Goal: Task Accomplishment & Management: Manage account settings

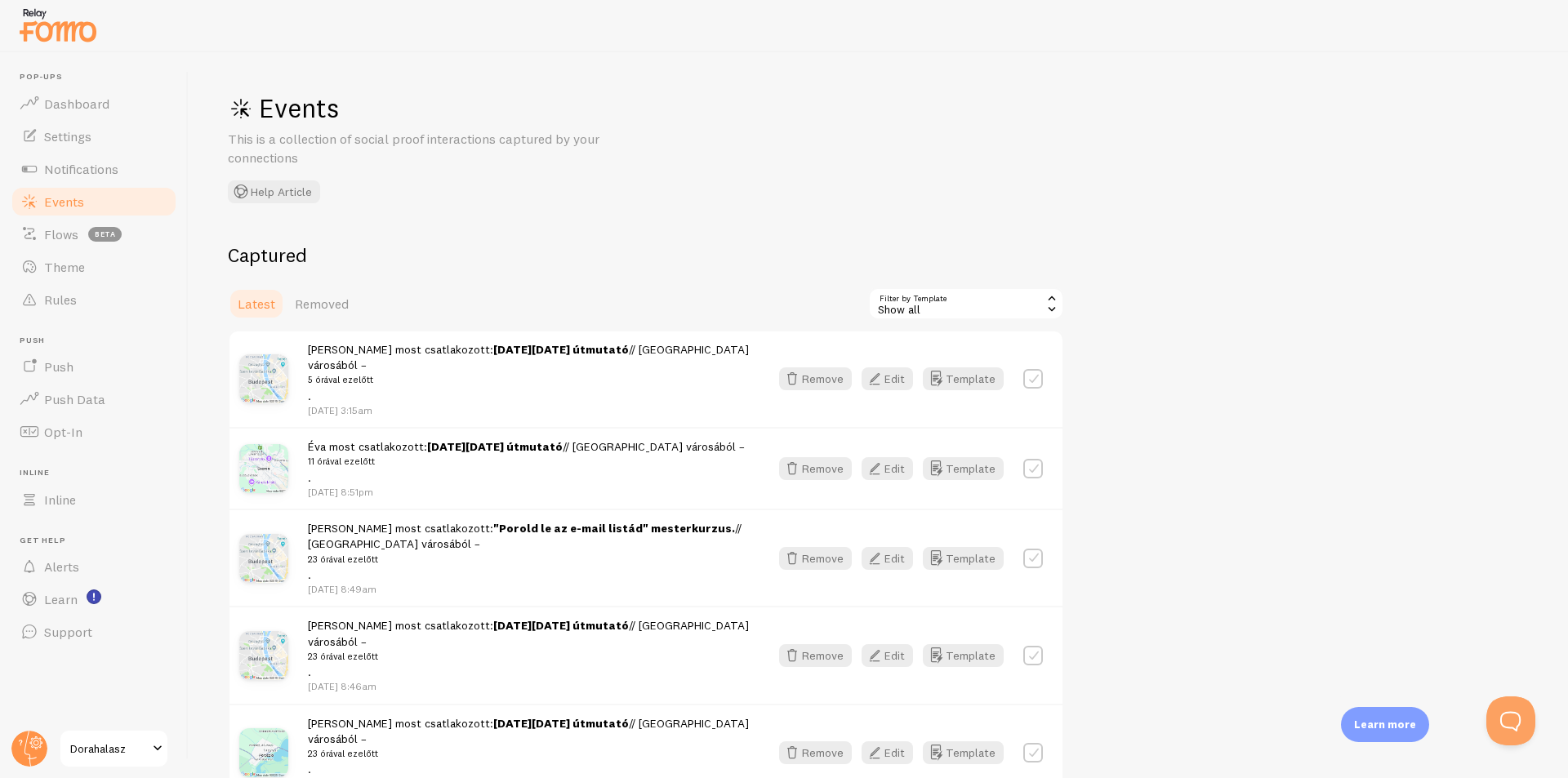
click at [497, 351] on link "[DATE][DATE] útmutató" at bounding box center [561, 349] width 136 height 14
click at [114, 160] on span "Notifications" at bounding box center [81, 168] width 75 height 16
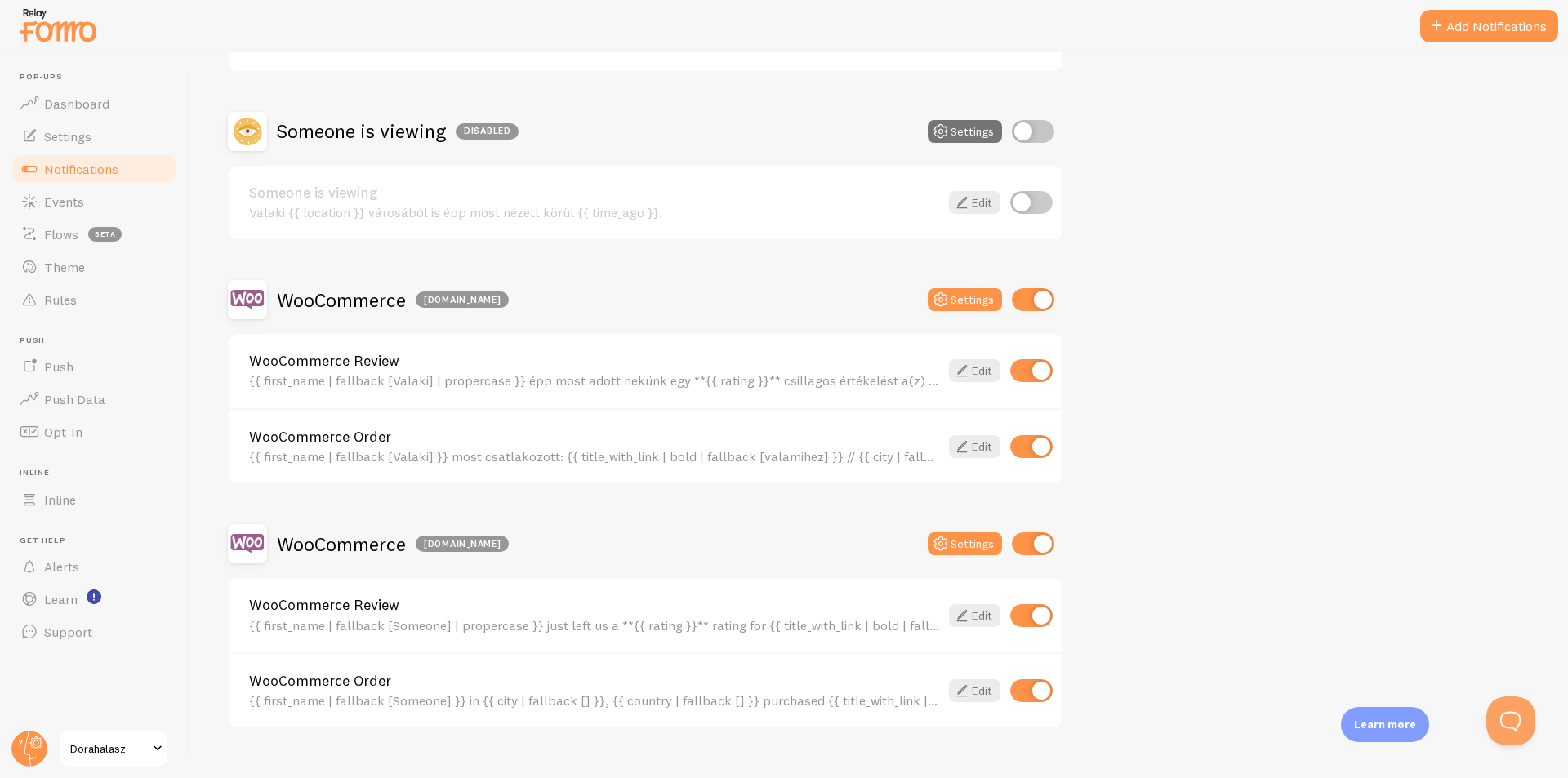
scroll to position [311, 0]
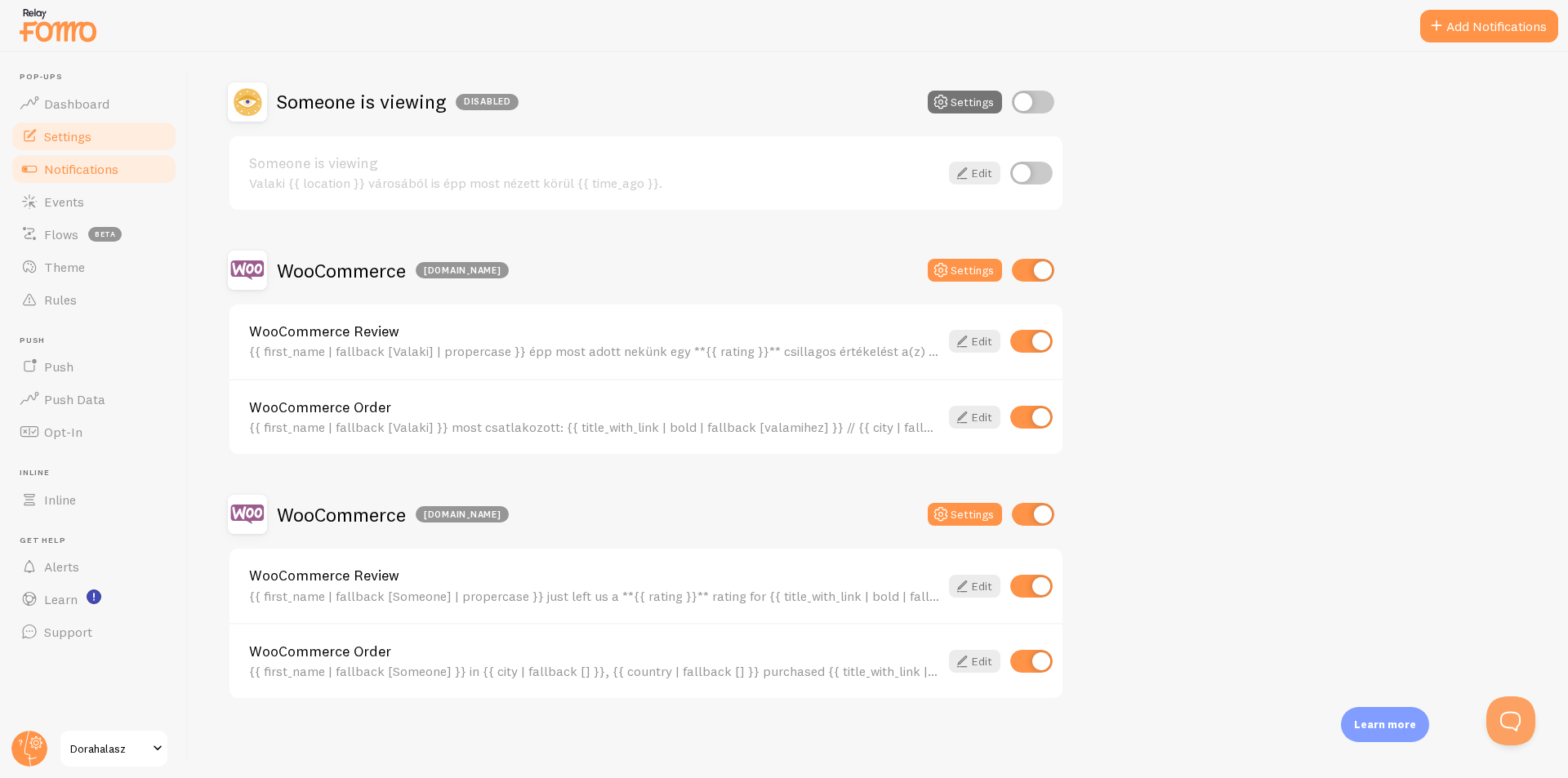
click at [125, 132] on link "Settings" at bounding box center [94, 136] width 168 height 32
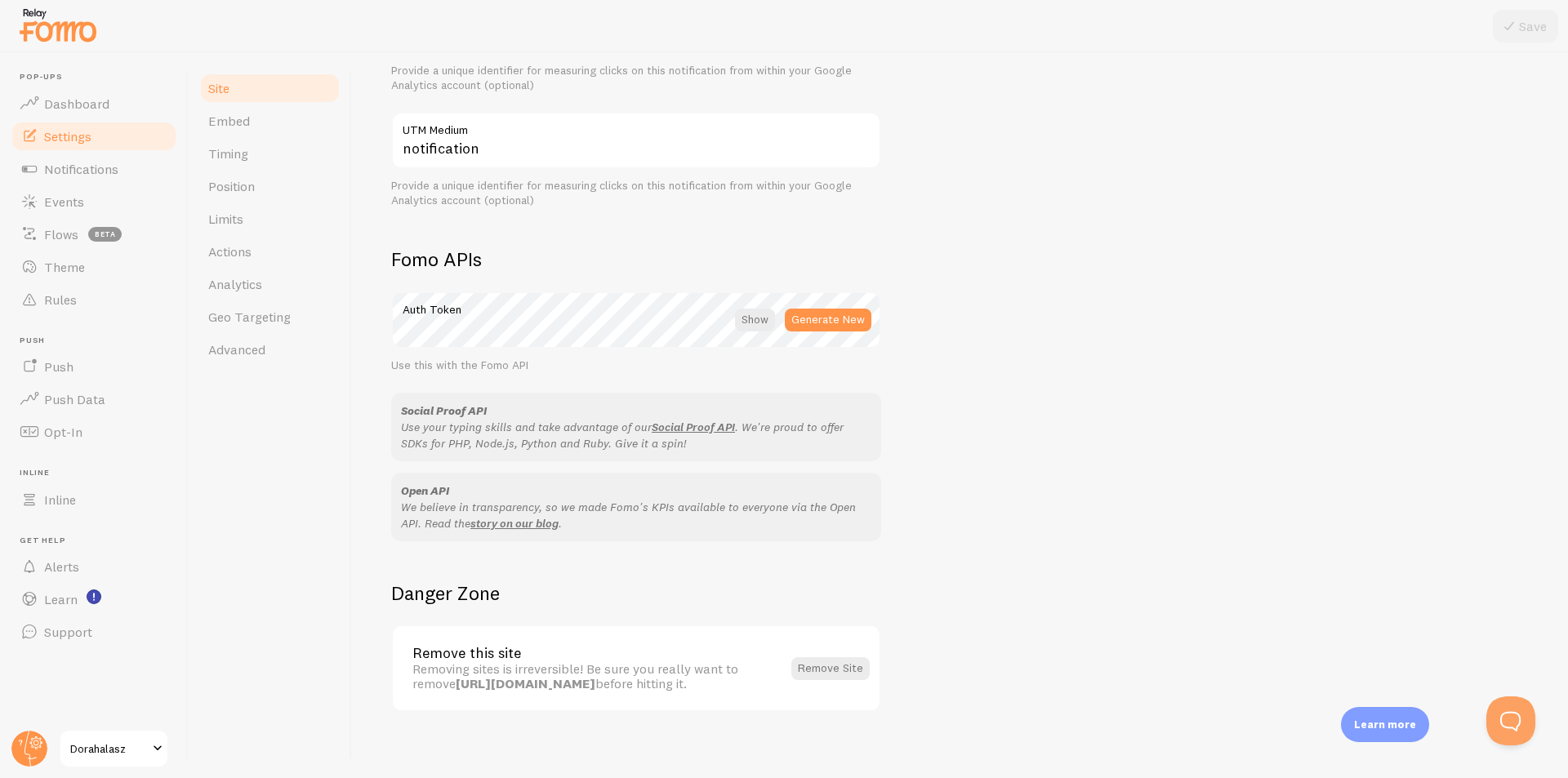
scroll to position [763, 0]
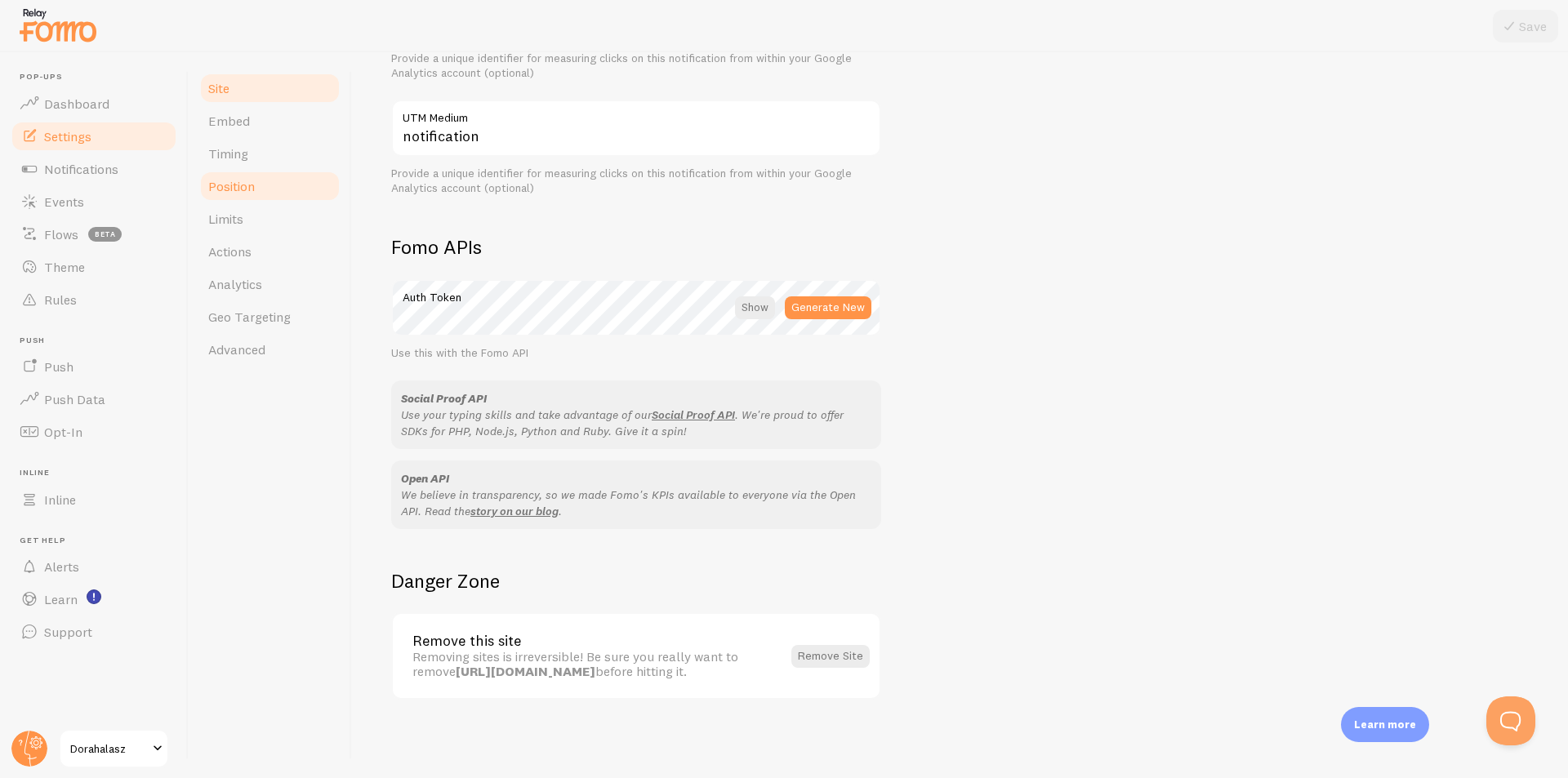
click at [233, 182] on span "Position" at bounding box center [231, 186] width 47 height 16
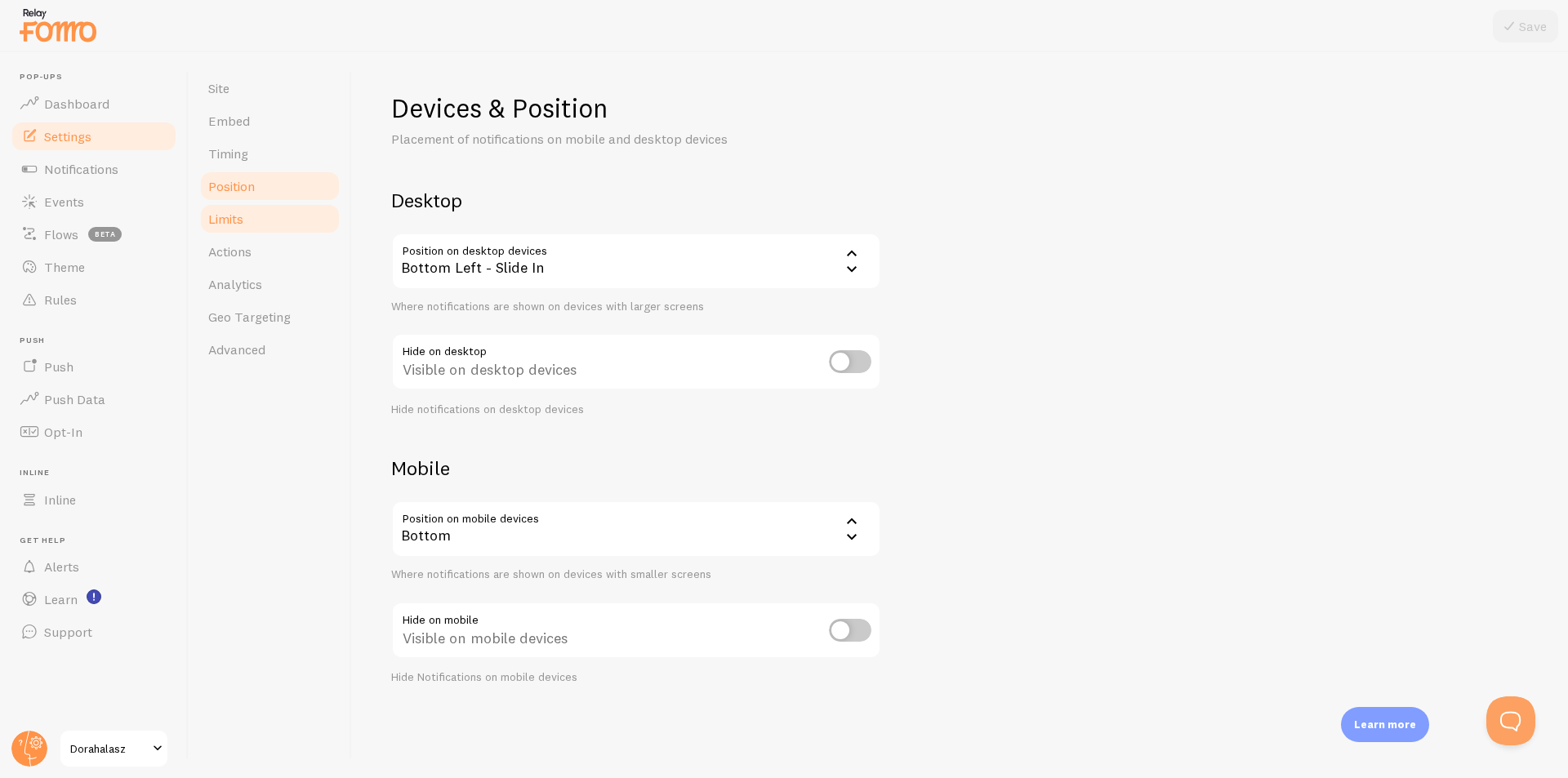
click at [235, 220] on span "Limits" at bounding box center [225, 218] width 35 height 16
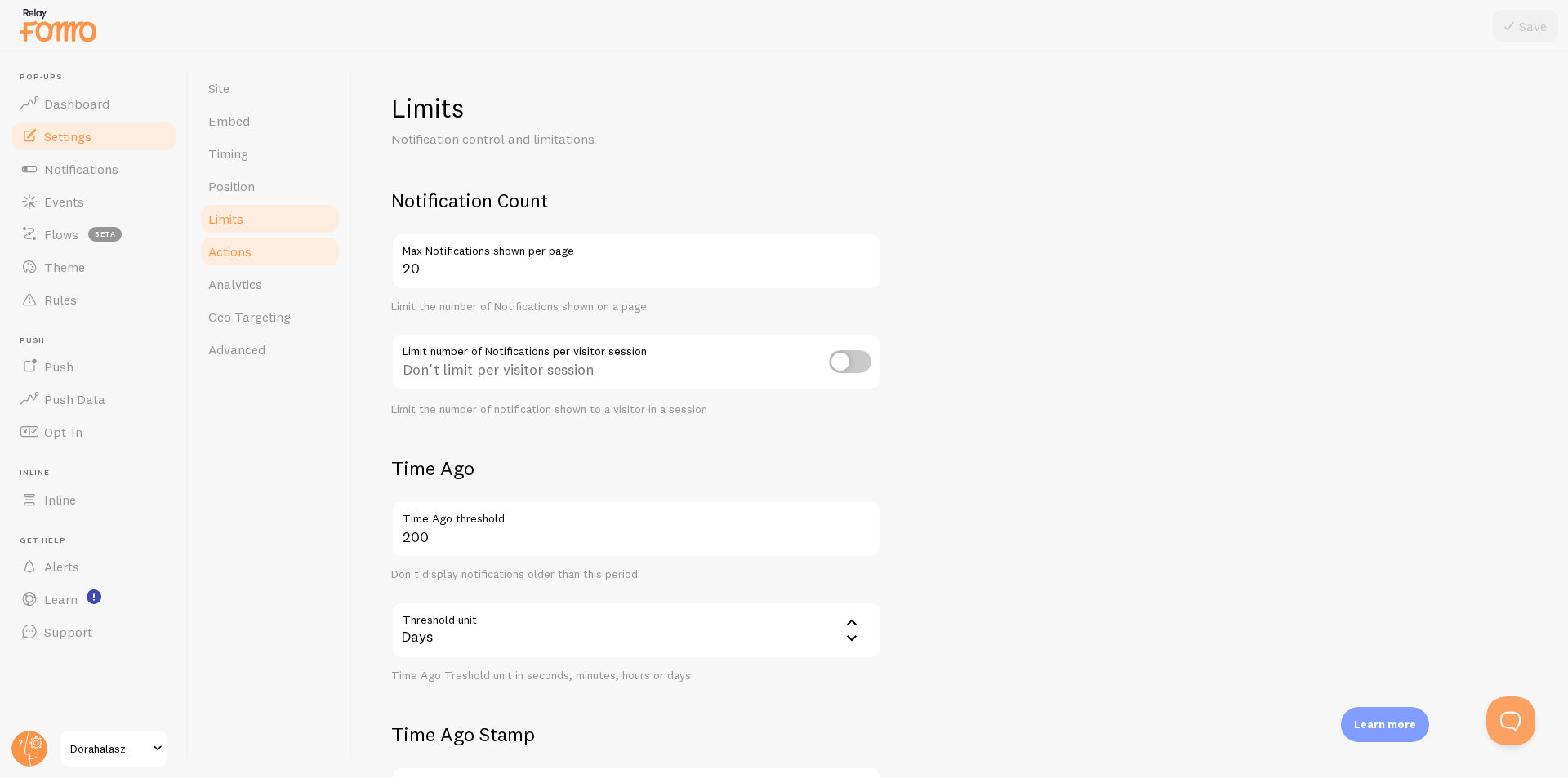
click at [248, 255] on span "Actions" at bounding box center [229, 251] width 43 height 16
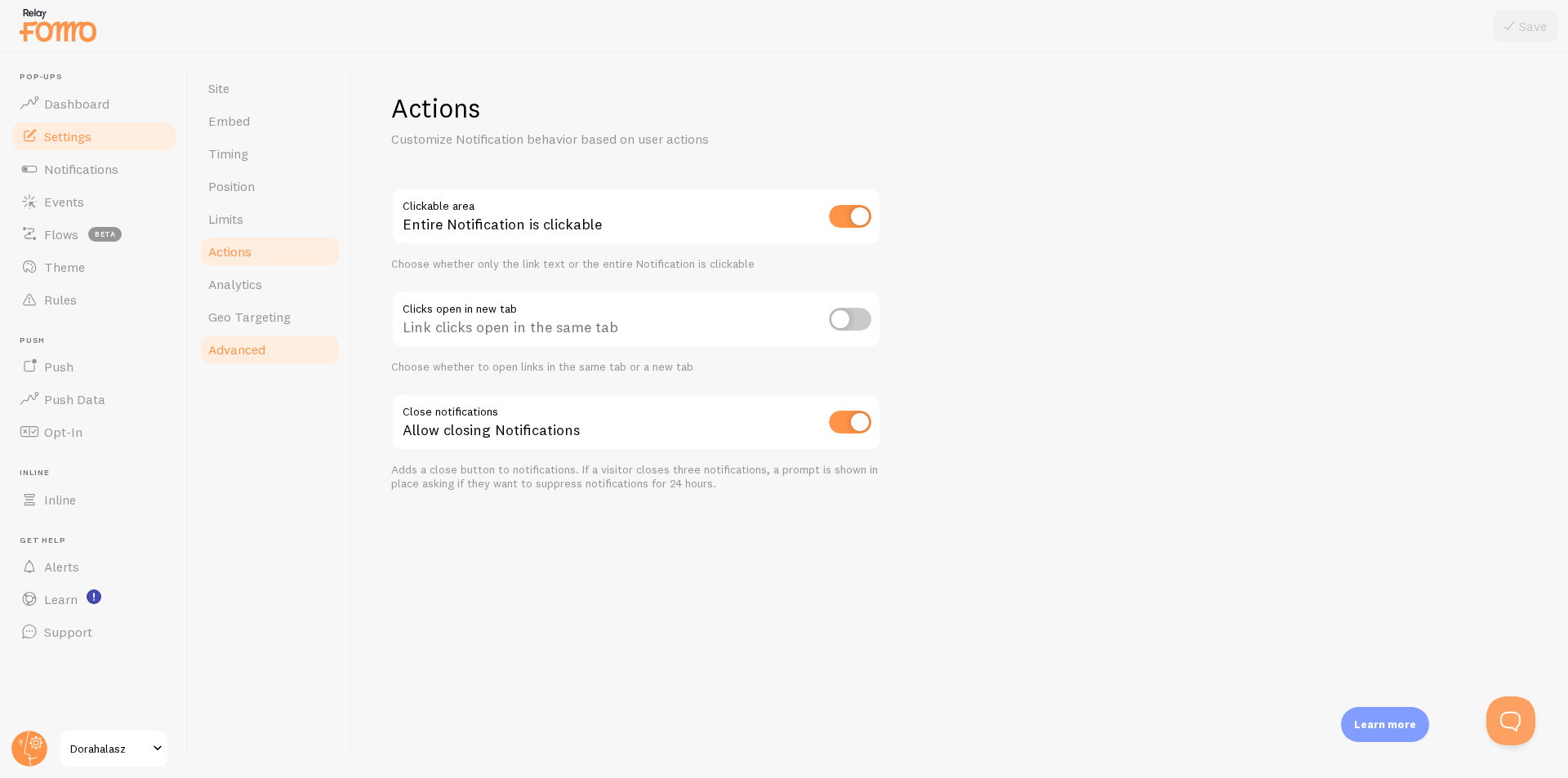
click at [268, 336] on link "Advanced" at bounding box center [270, 349] width 143 height 32
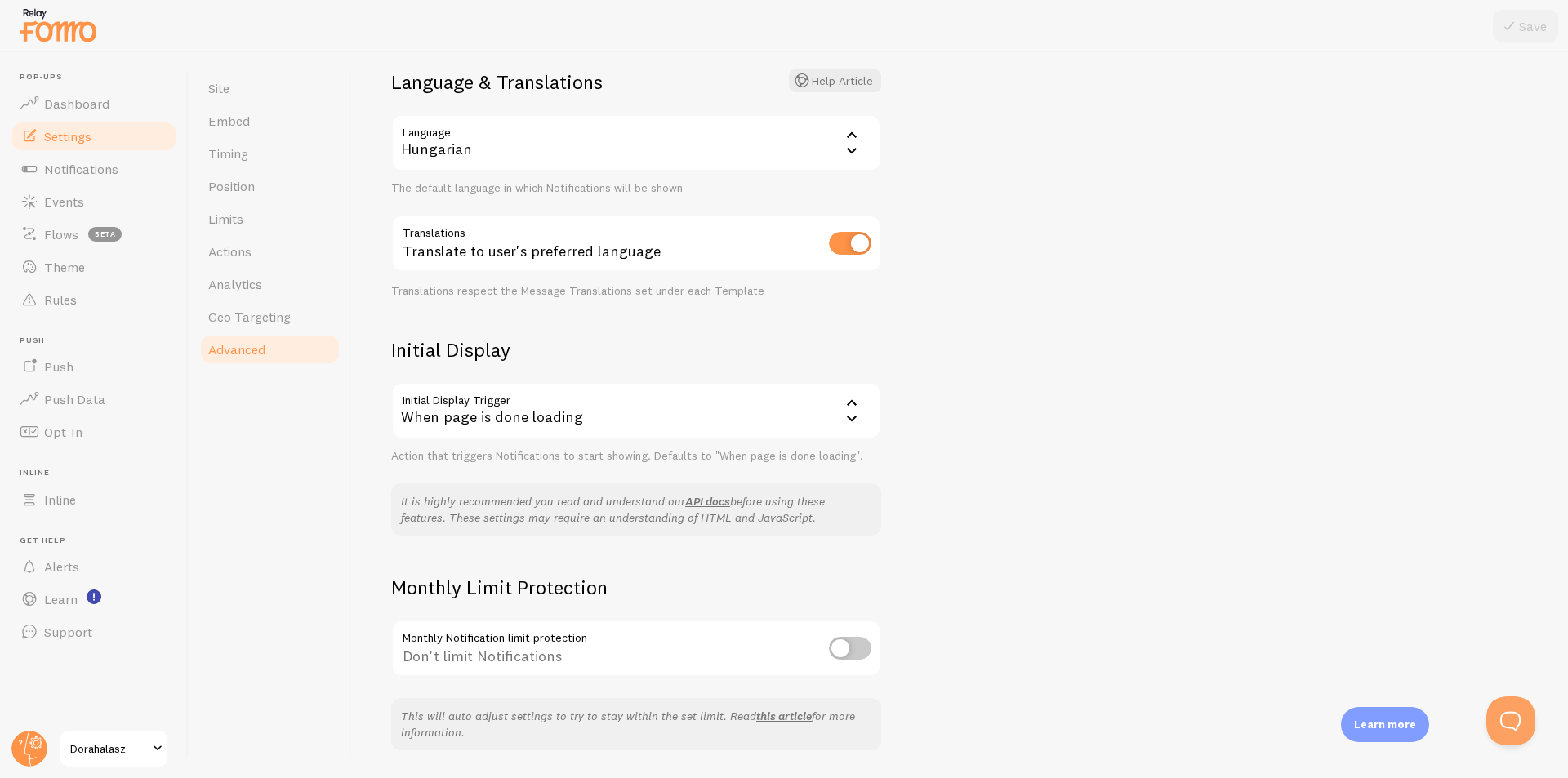
scroll to position [169, 0]
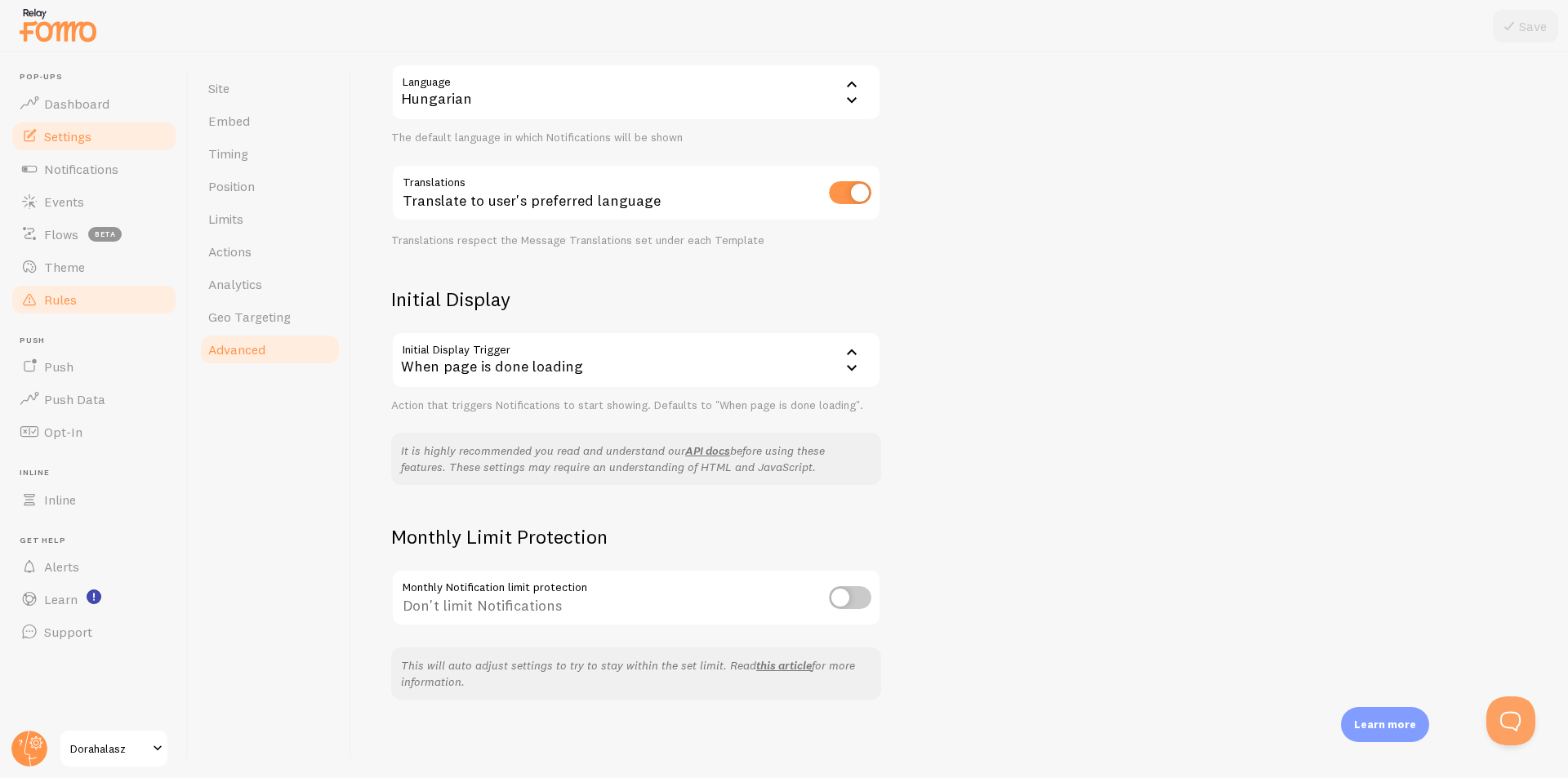
click at [85, 305] on link "Rules" at bounding box center [94, 299] width 168 height 32
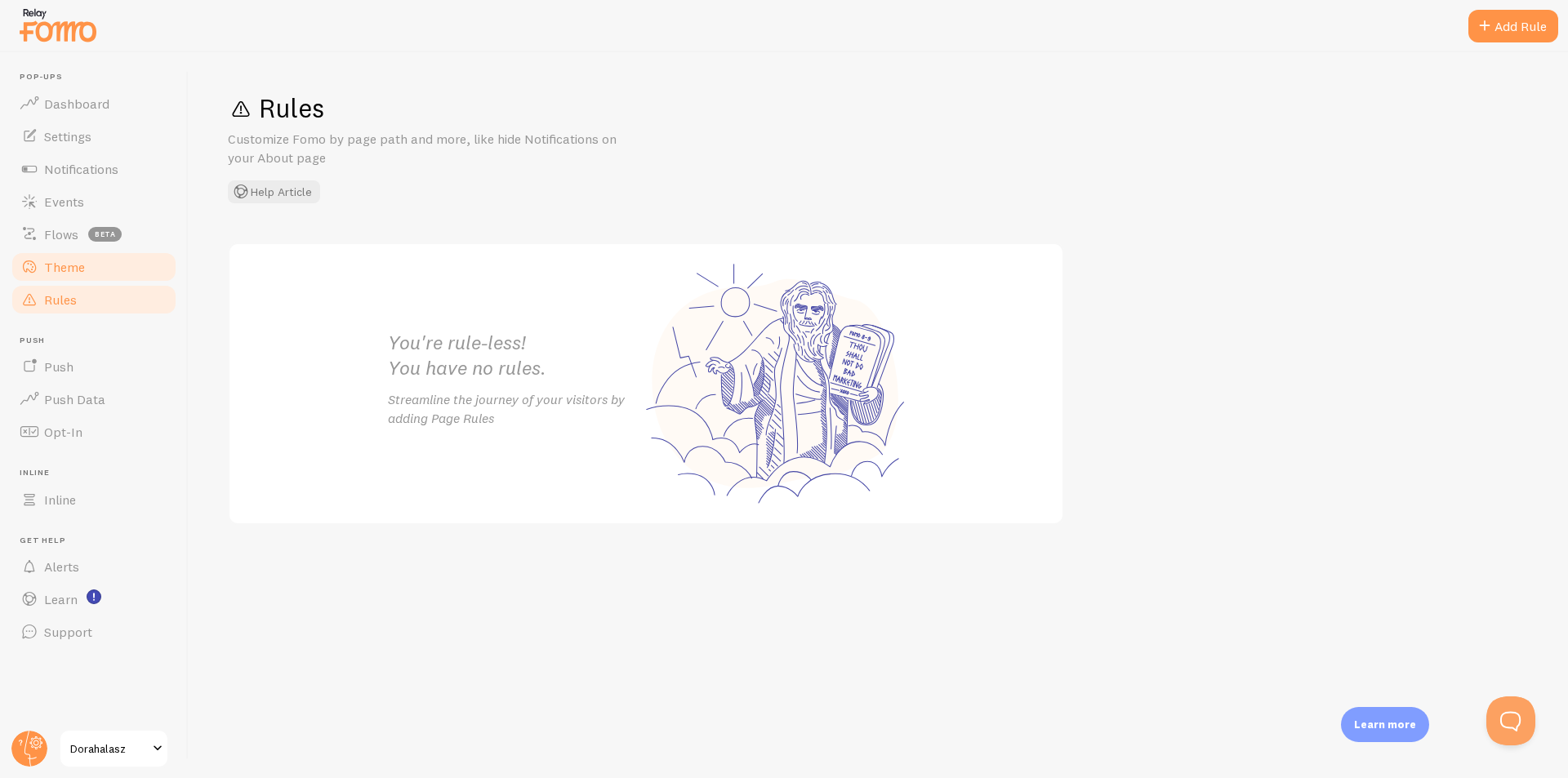
click at [62, 273] on span "Theme" at bounding box center [65, 266] width 41 height 16
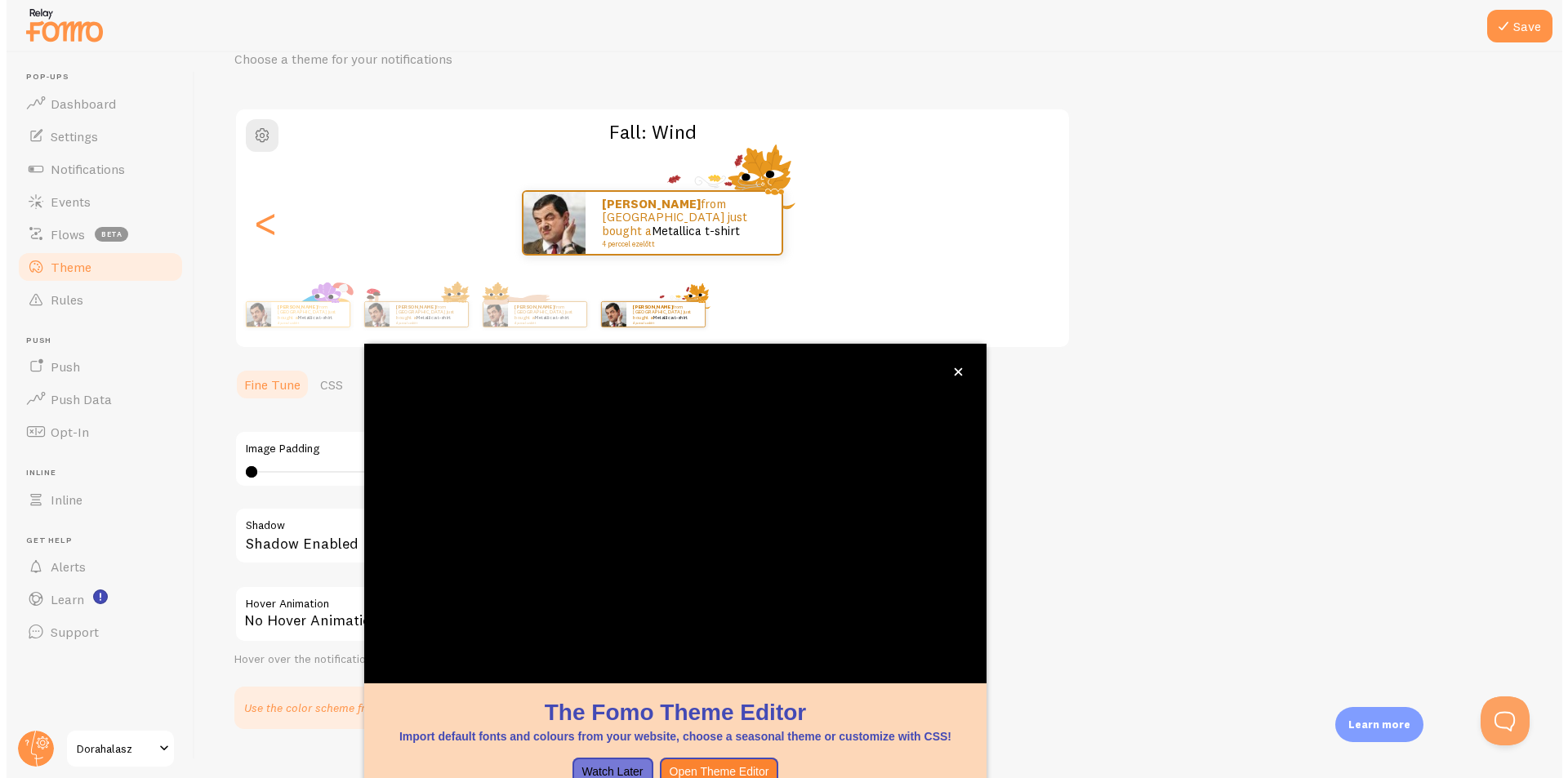
scroll to position [49, 0]
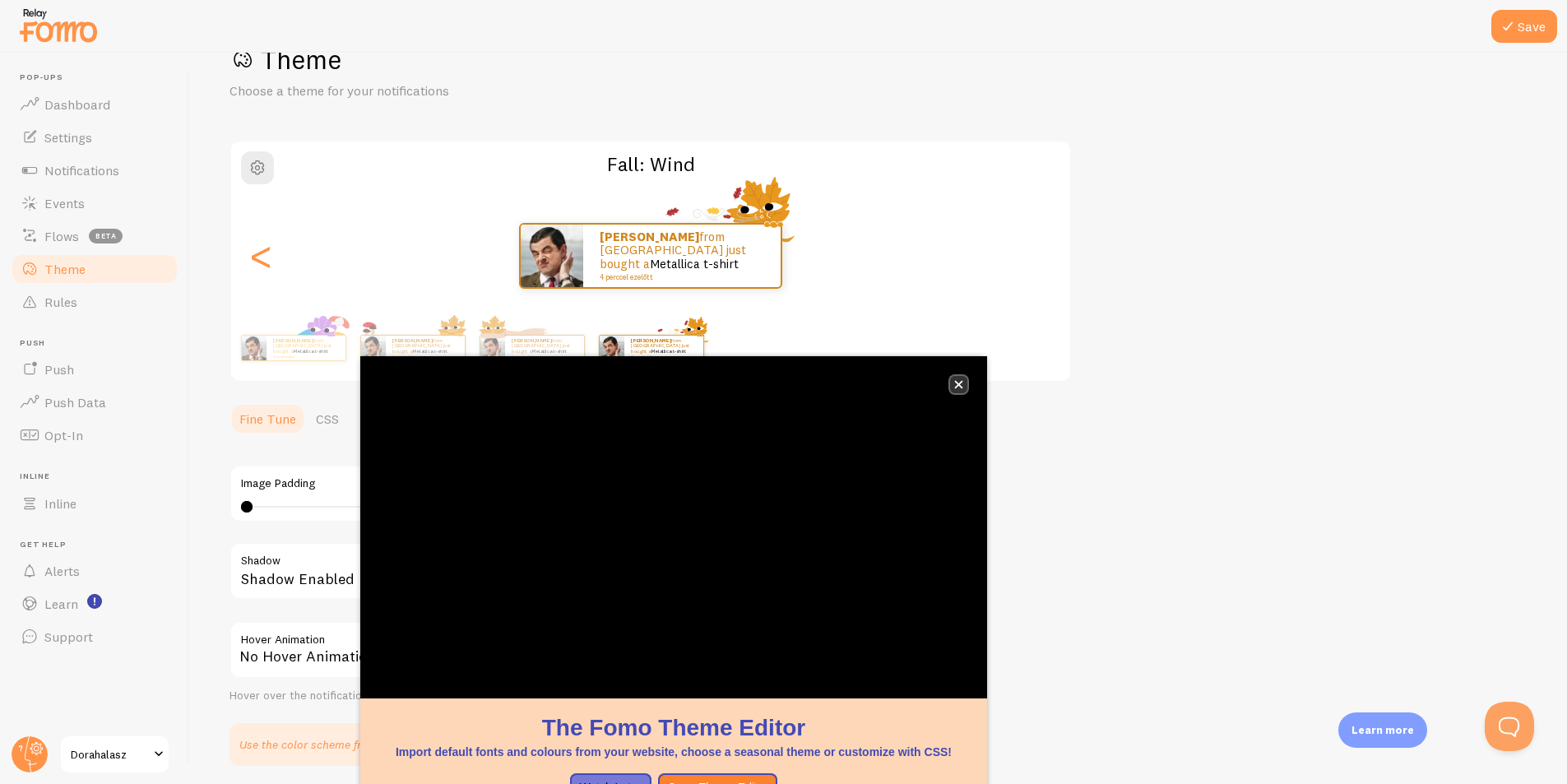
click at [967, 377] on button "close," at bounding box center [959, 385] width 17 height 17
click at [567, 343] on p "[PERSON_NAME] from [GEOGRAPHIC_DATA] just bought a Metallica t-shirt 4 perccel …" at bounding box center [544, 347] width 66 height 21
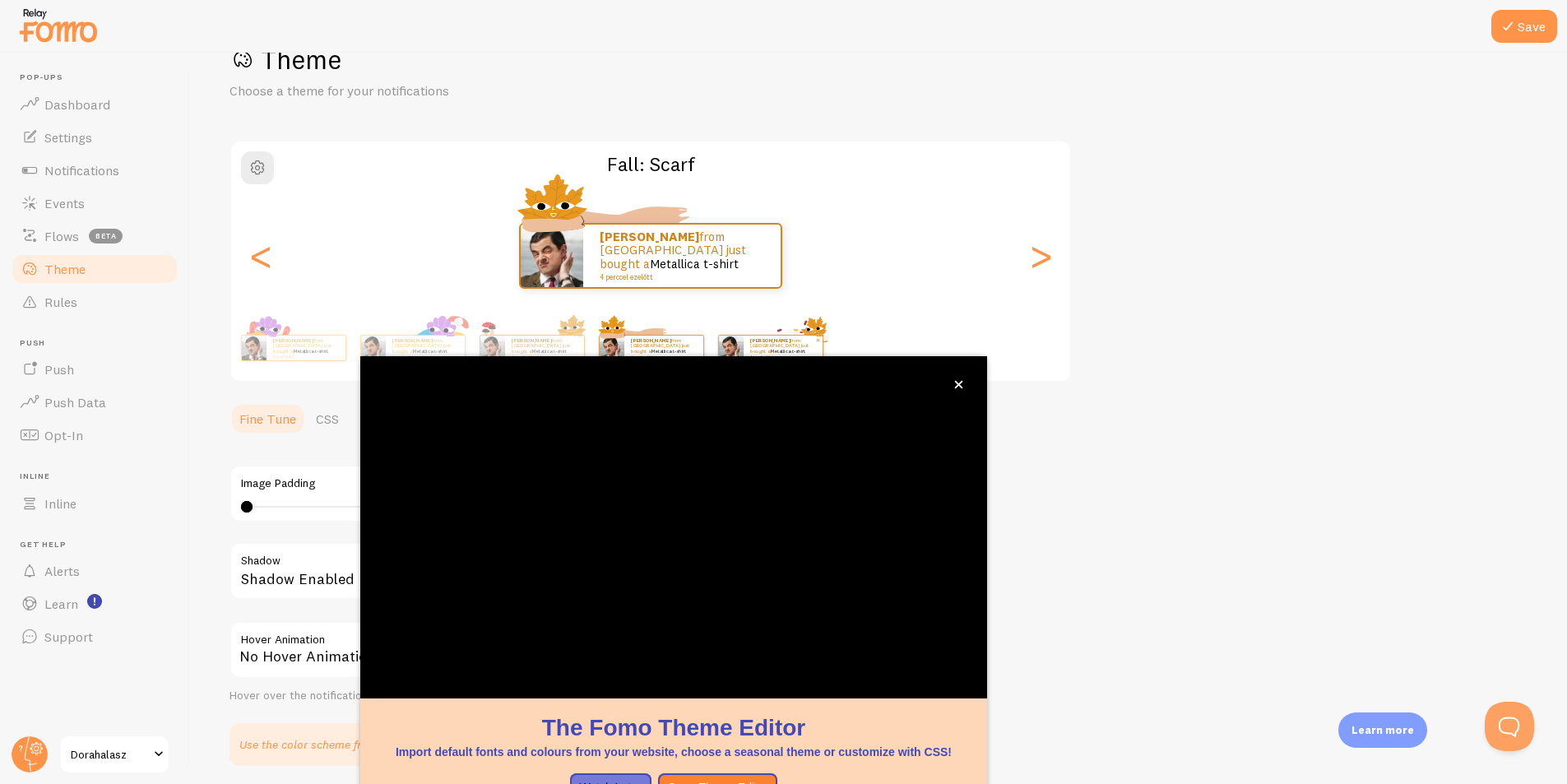
click at [799, 351] on link "Metallica t-shirt" at bounding box center [787, 351] width 35 height 7
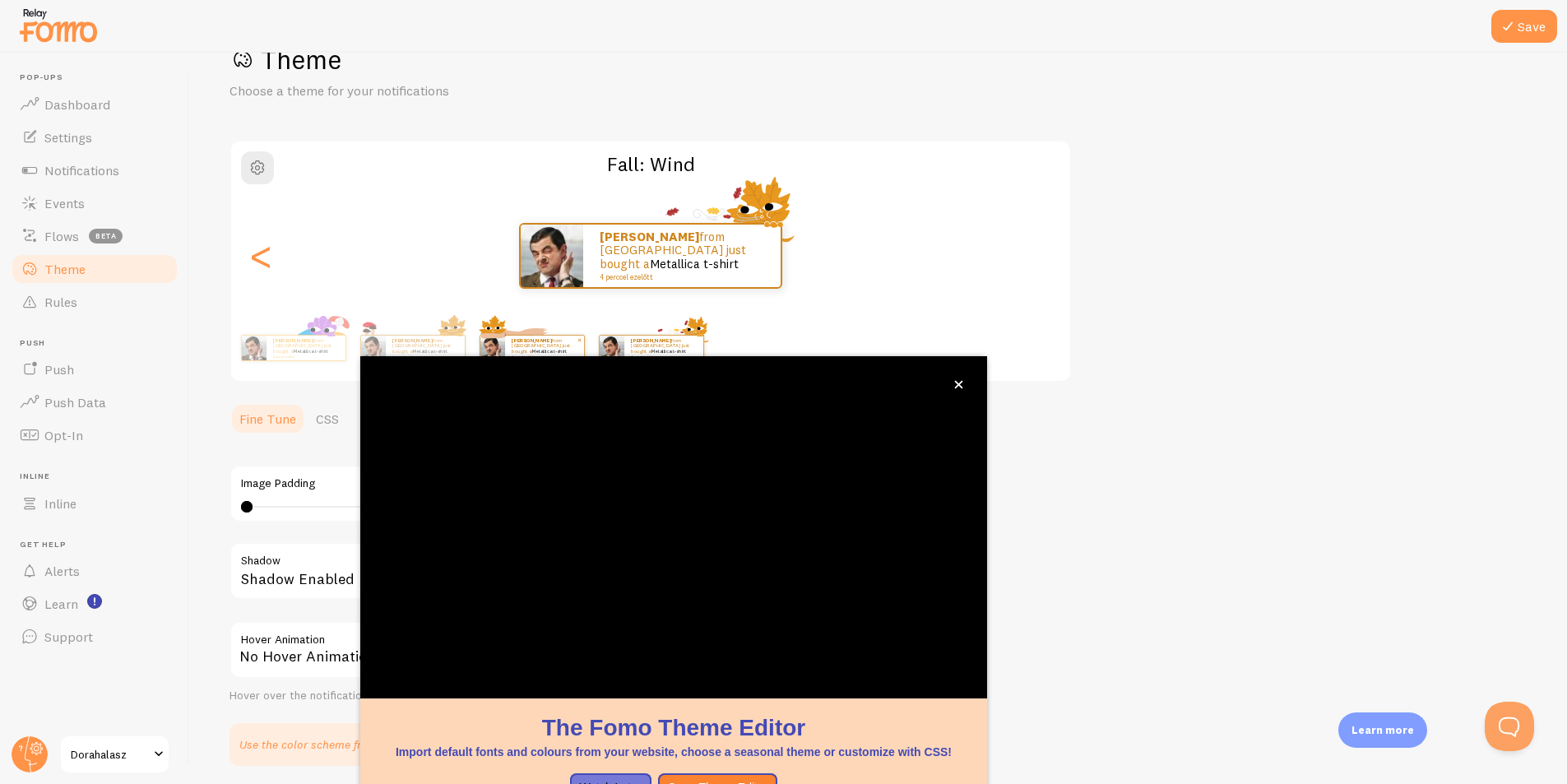
click at [554, 339] on div "[PERSON_NAME] from [GEOGRAPHIC_DATA] just bought a Metallica t-shirt 4 perccel …" at bounding box center [545, 347] width 79 height 25
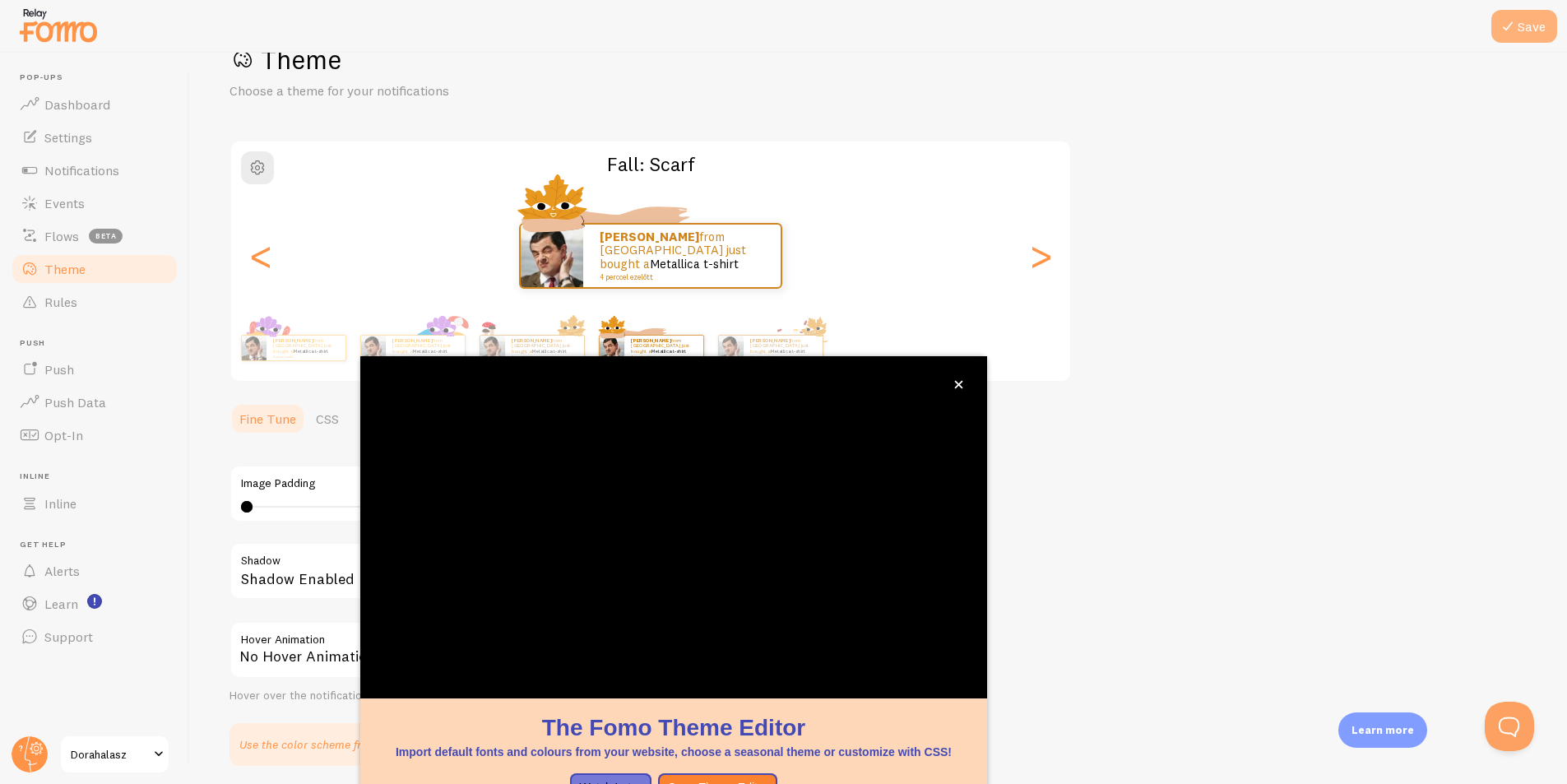
click at [1523, 28] on button "Save" at bounding box center [1524, 27] width 66 height 32
click at [962, 384] on icon "close," at bounding box center [959, 384] width 9 height 9
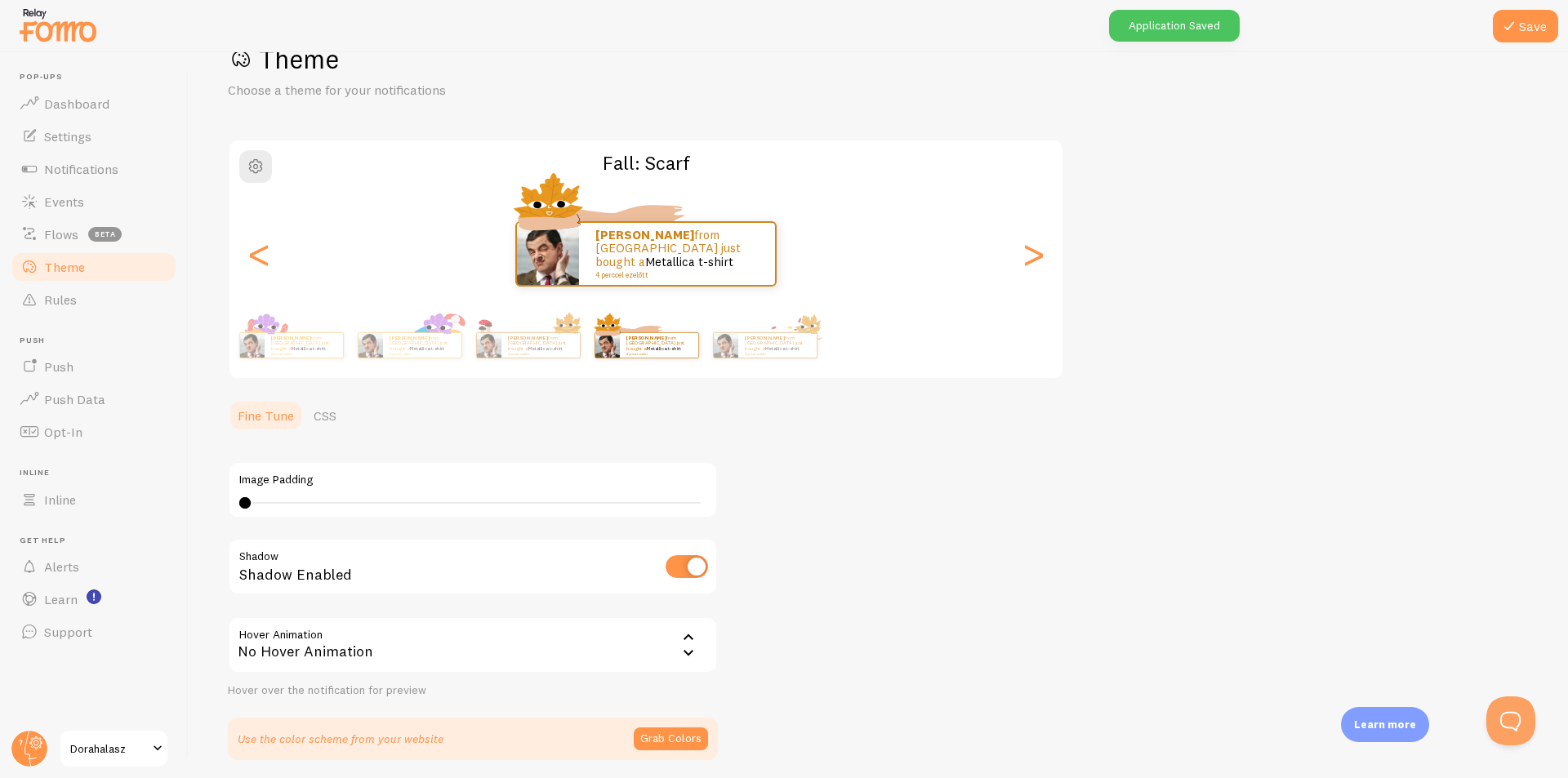
scroll to position [109, 0]
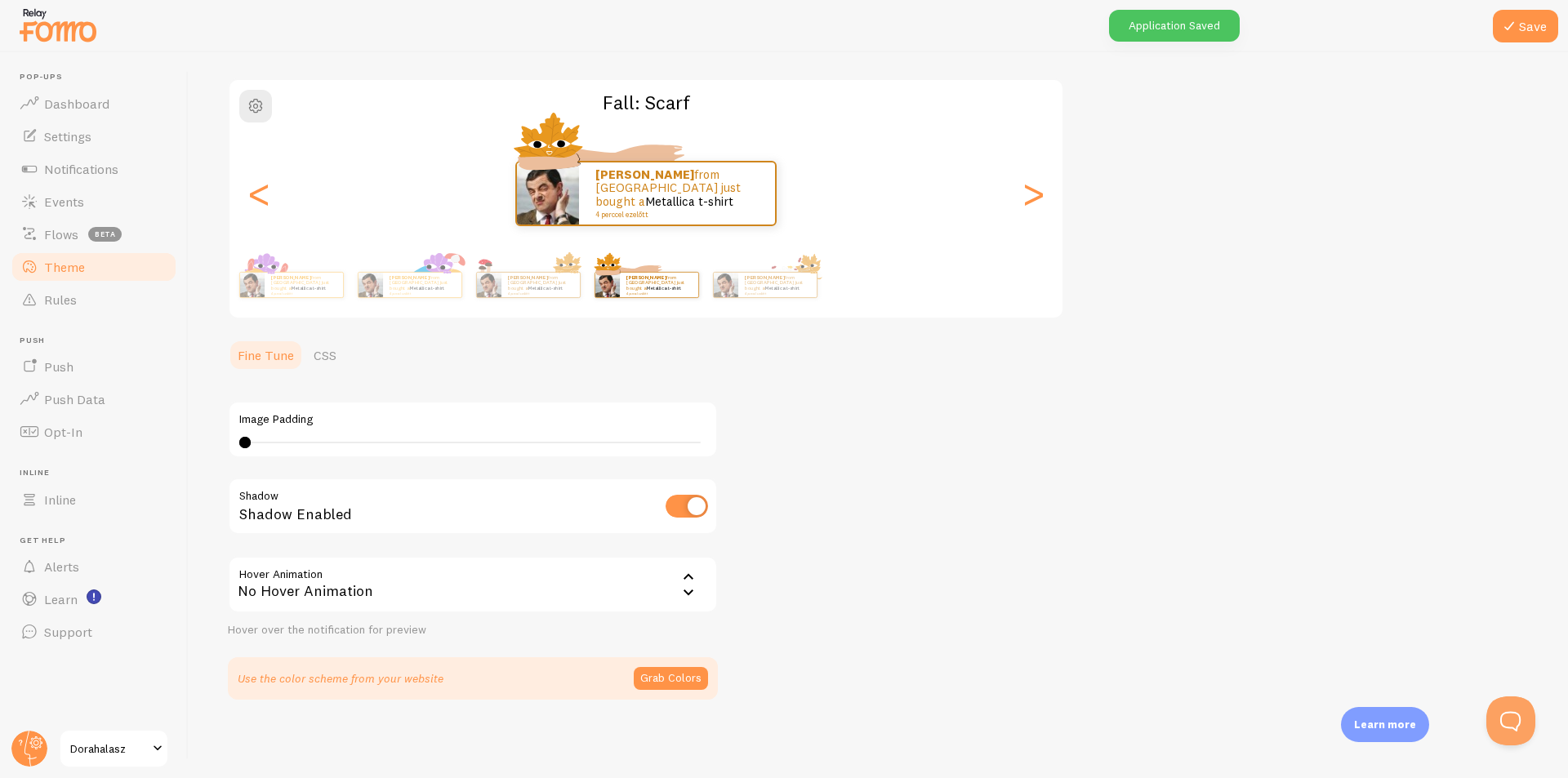
click at [65, 222] on link "Flows beta" at bounding box center [94, 234] width 168 height 32
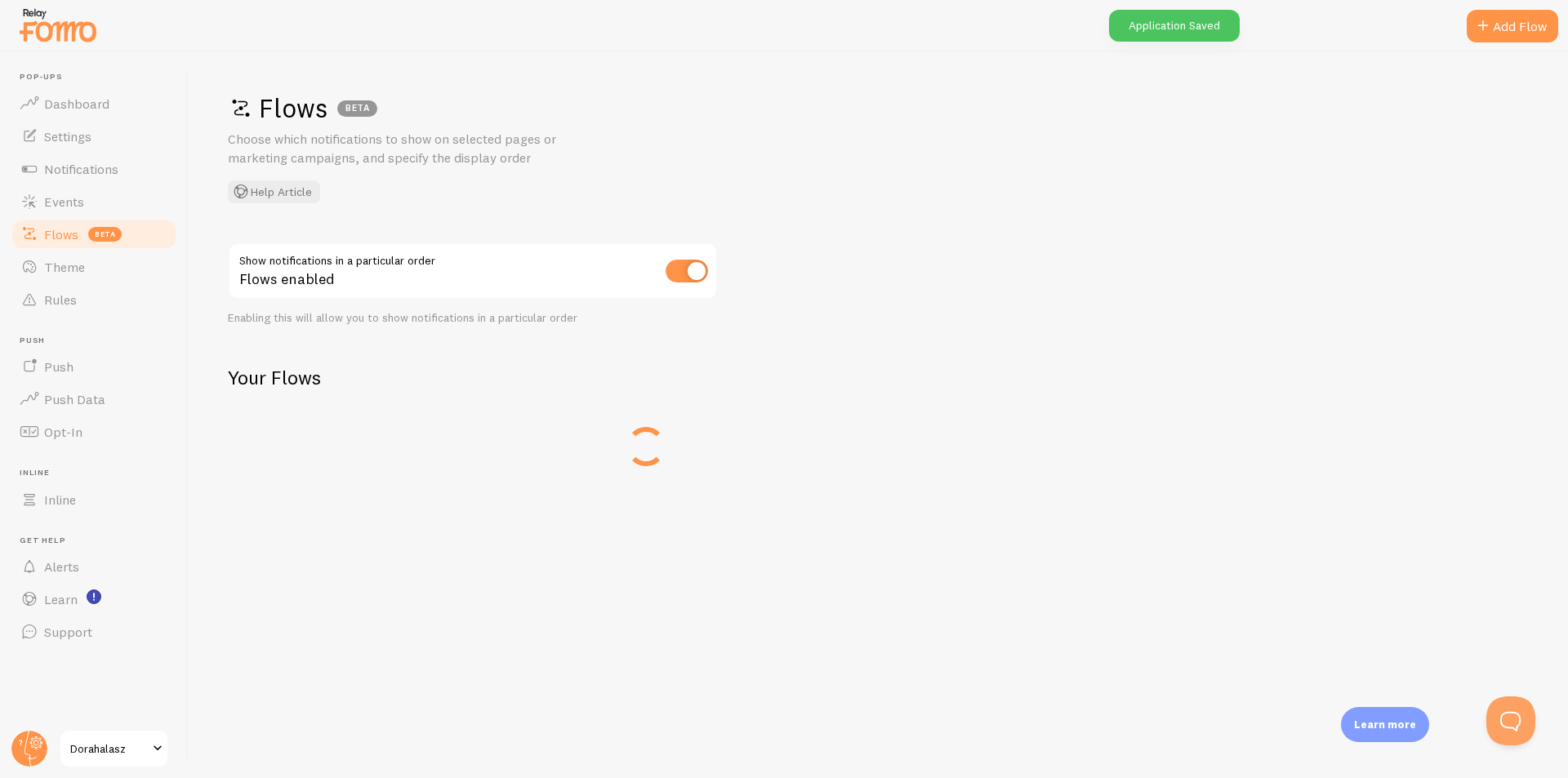
click at [58, 236] on span "Flows" at bounding box center [61, 233] width 34 height 16
click at [49, 211] on link "Events" at bounding box center [94, 201] width 168 height 32
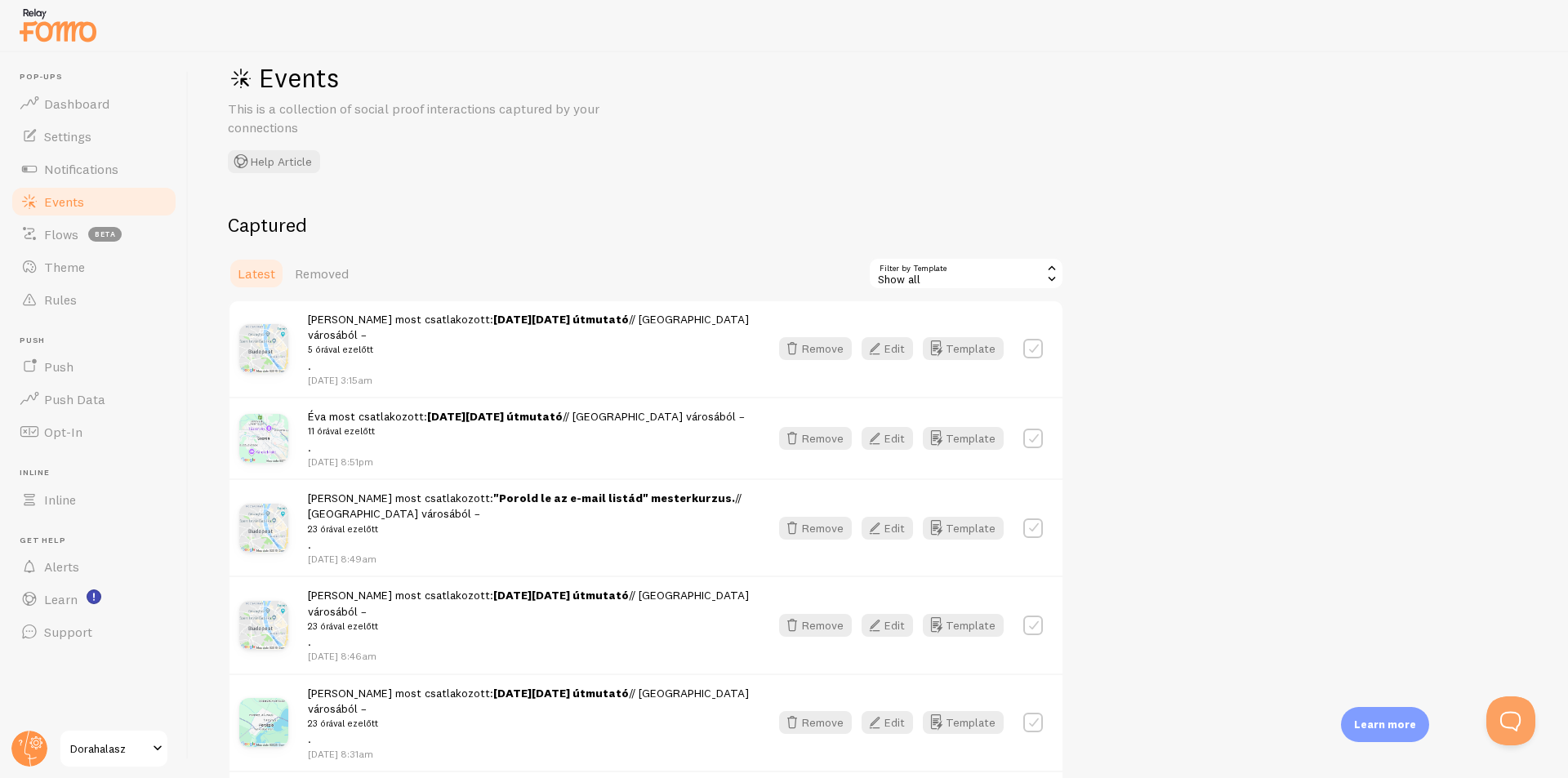
scroll to position [81, 0]
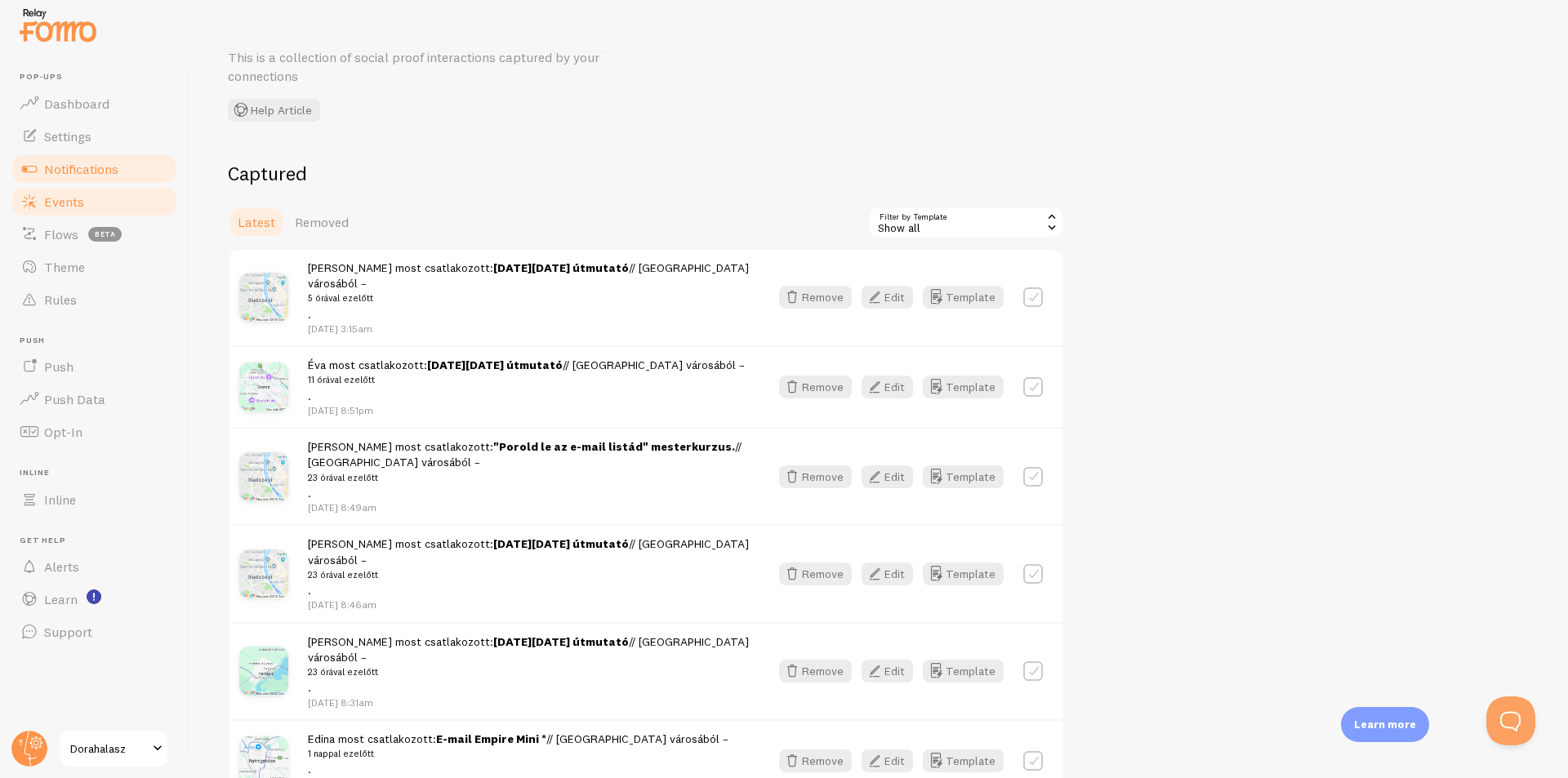
click at [82, 165] on span "Notifications" at bounding box center [81, 168] width 75 height 16
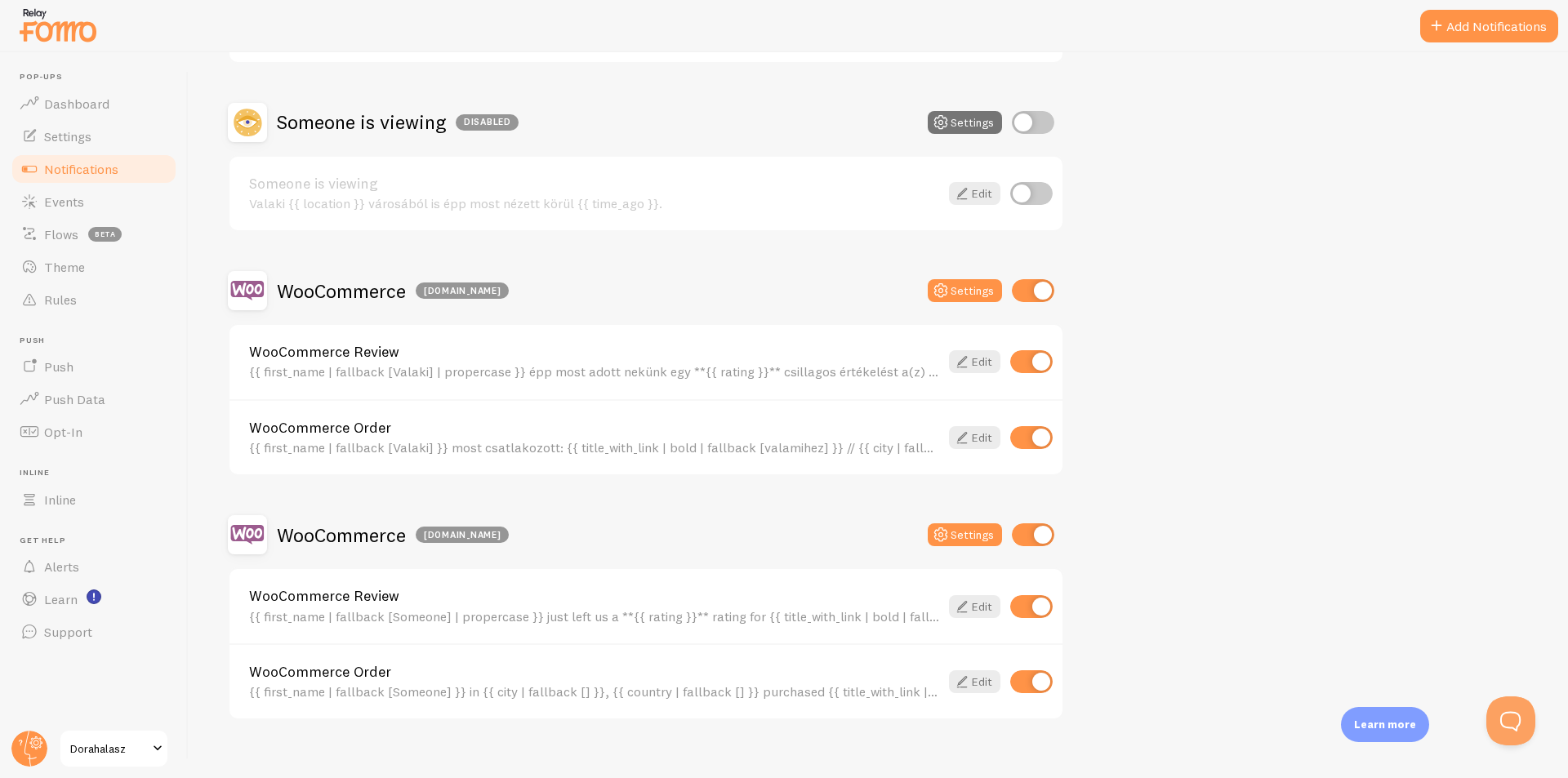
scroll to position [311, 0]
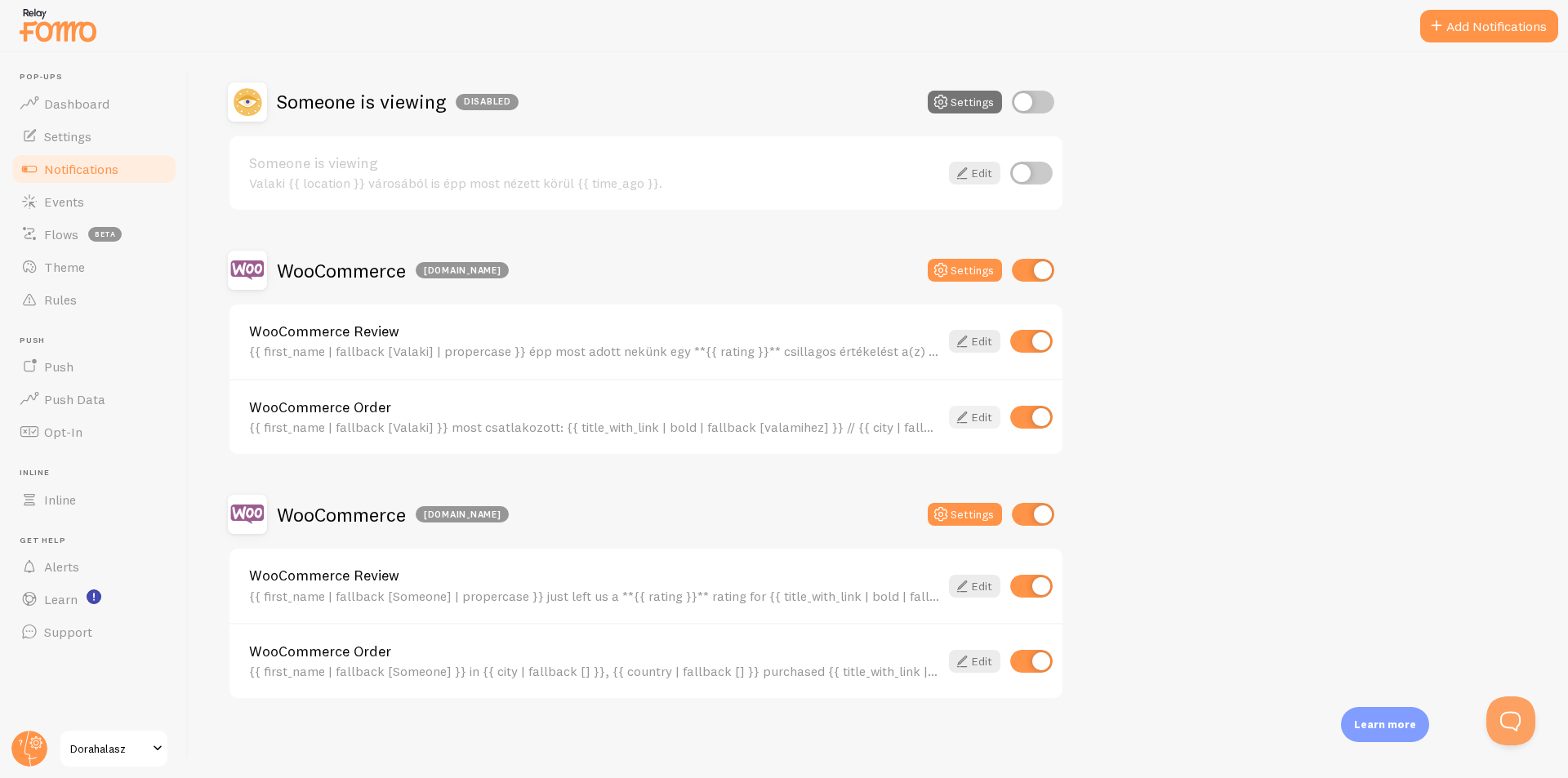
click at [981, 421] on link "Edit" at bounding box center [975, 417] width 52 height 23
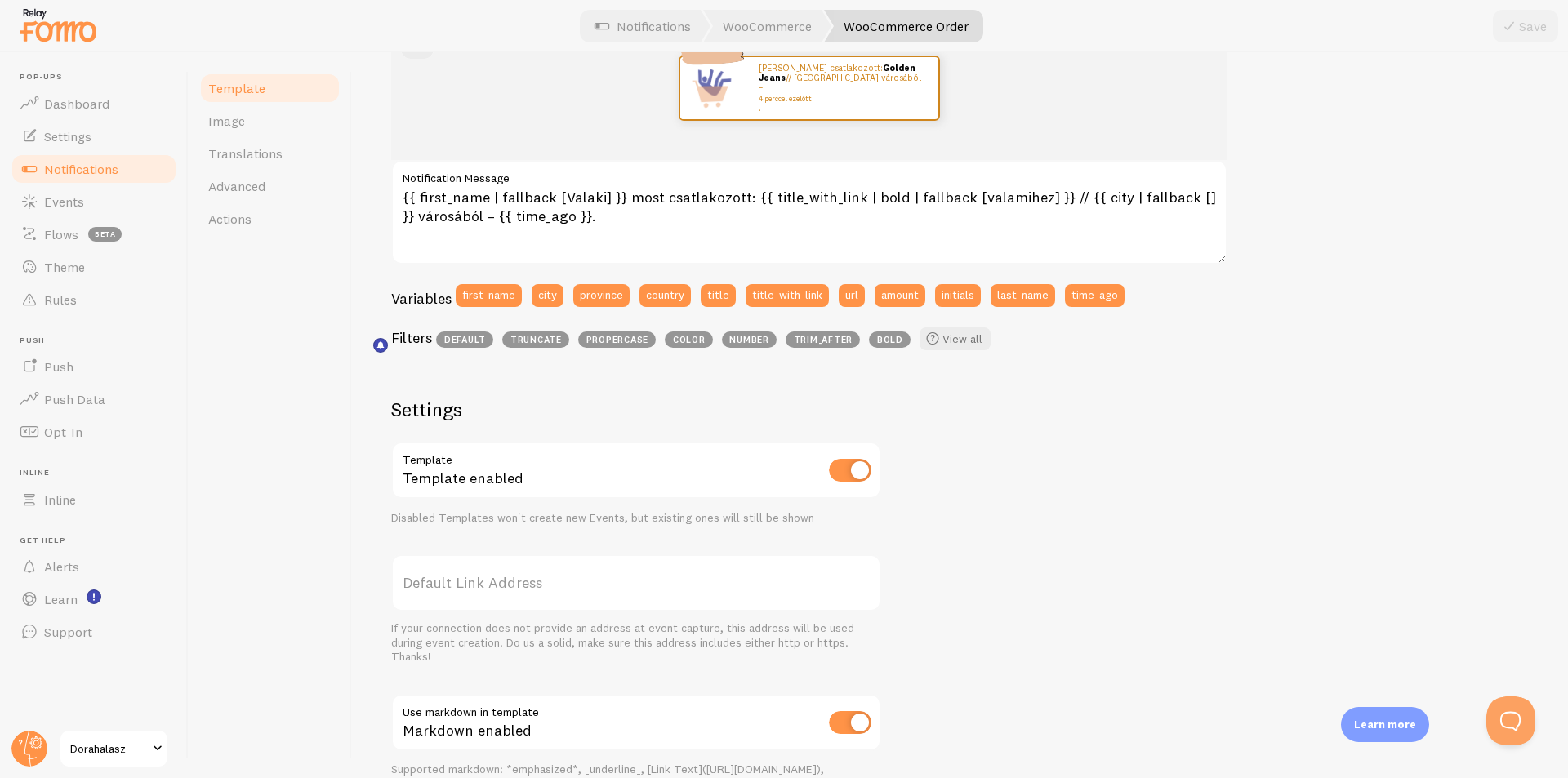
scroll to position [225, 0]
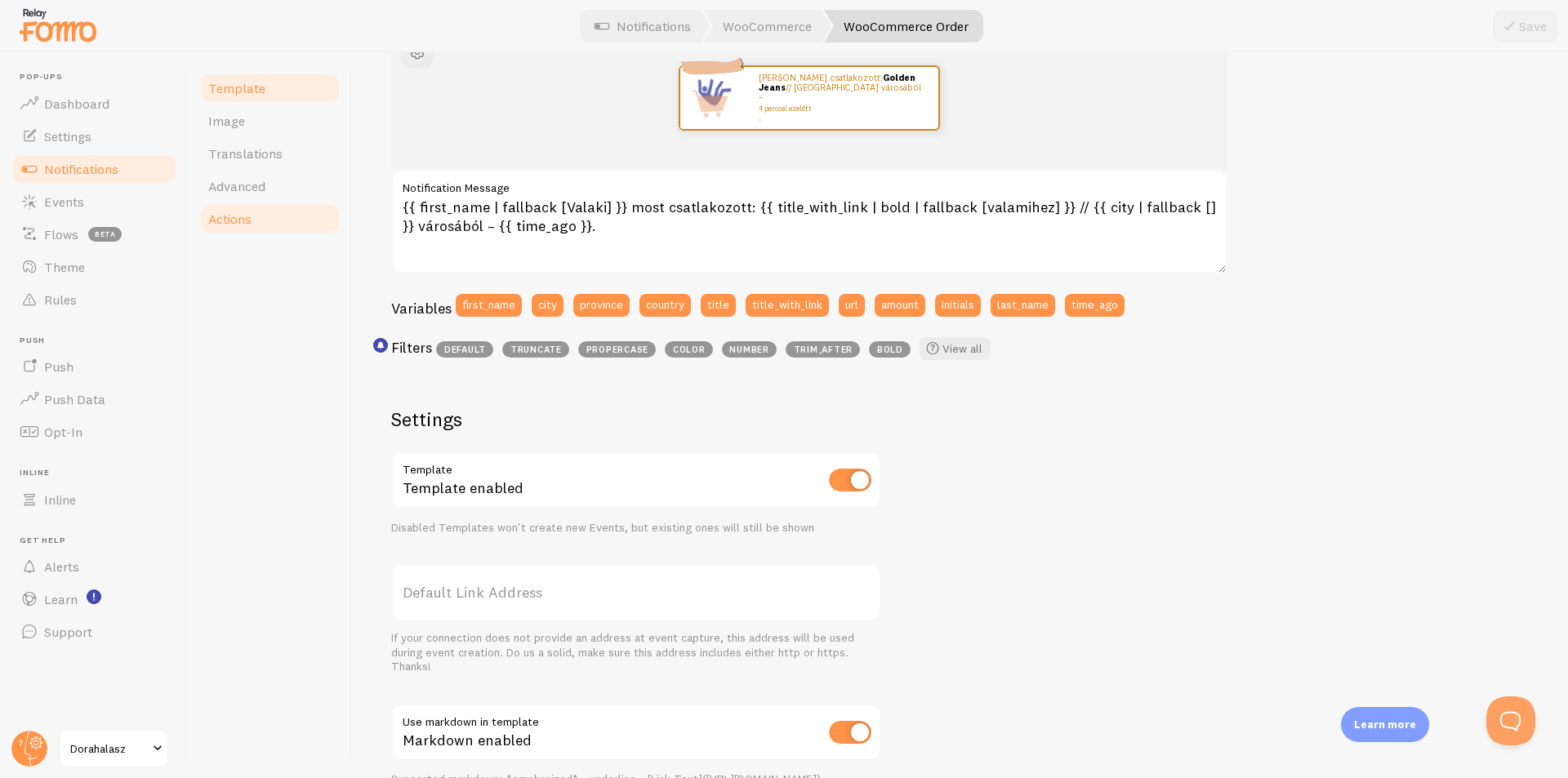
click at [267, 221] on link "Actions" at bounding box center [270, 219] width 143 height 32
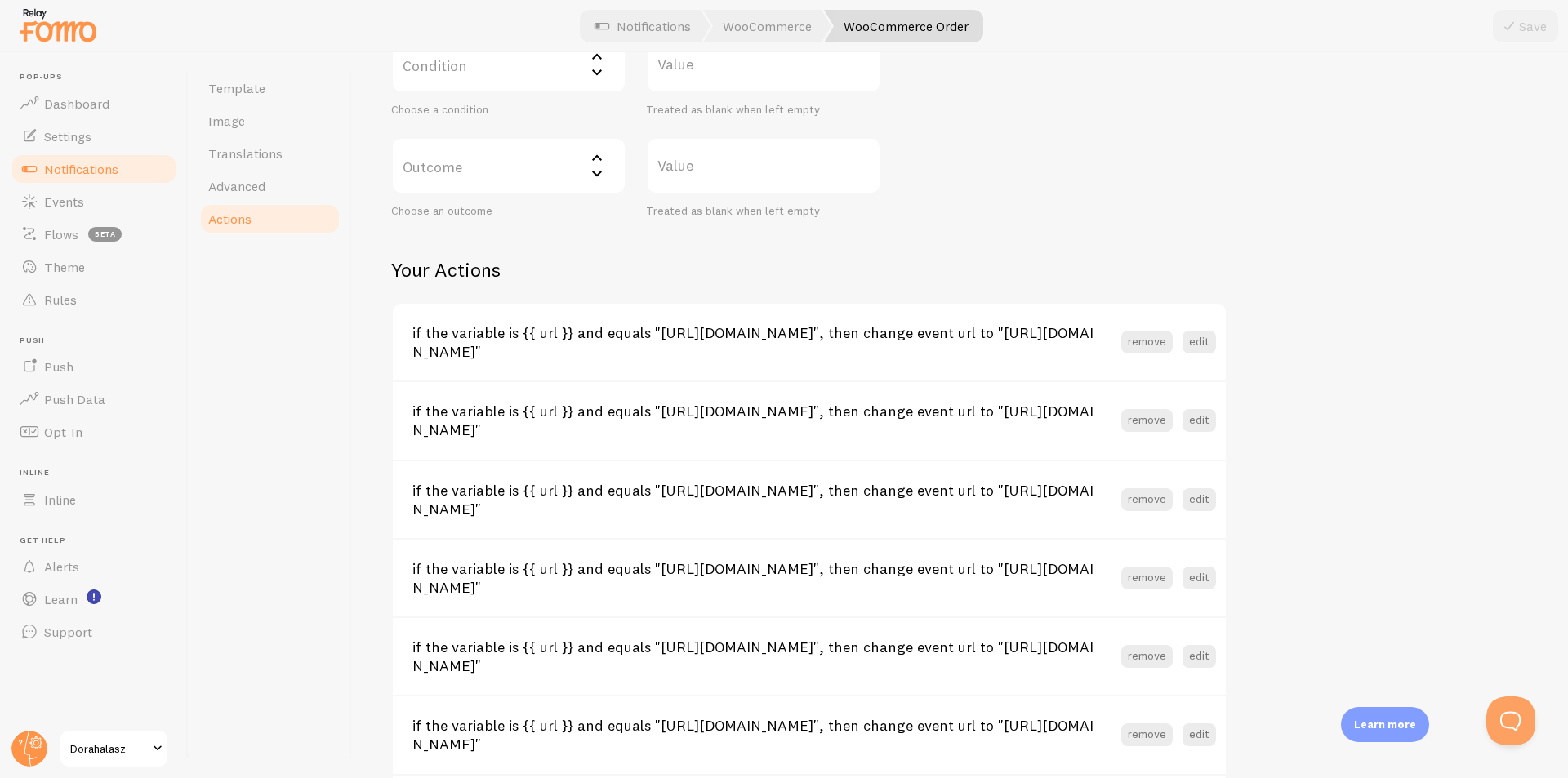
scroll to position [327, 0]
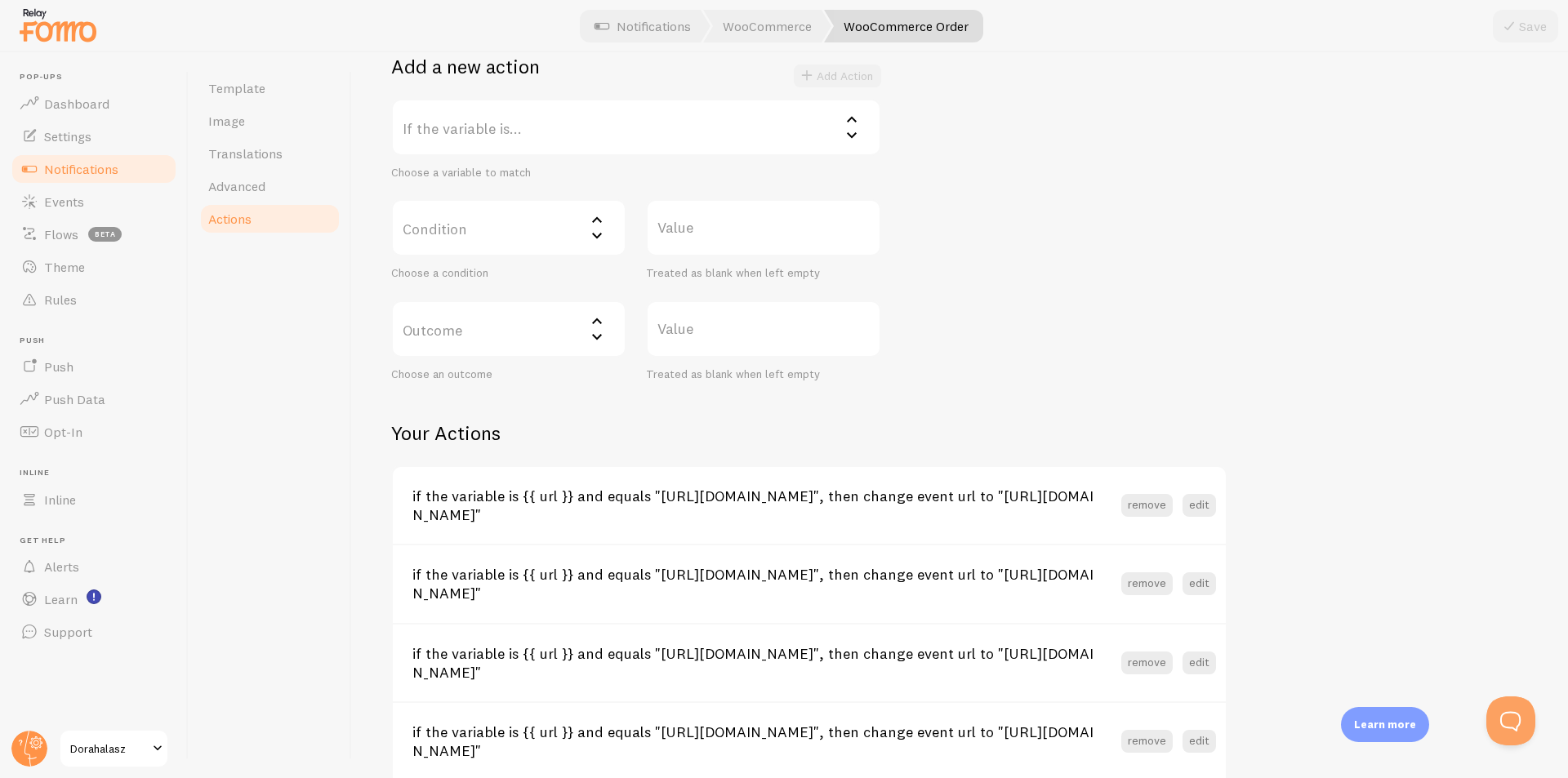
click at [512, 125] on label "If the variable is..." at bounding box center [636, 126] width 490 height 57
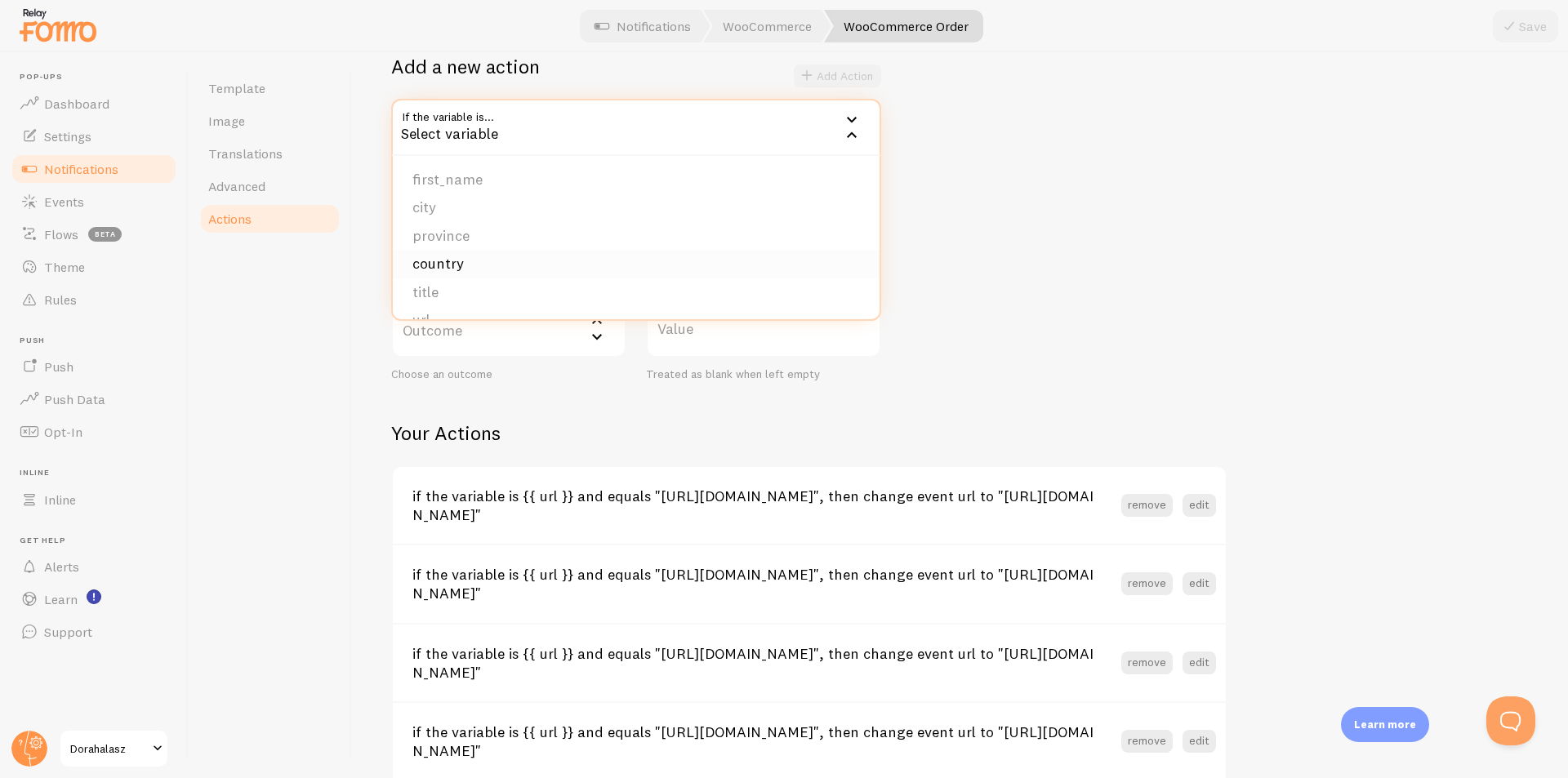
scroll to position [163, 0]
click at [474, 161] on li "url" at bounding box center [636, 157] width 486 height 29
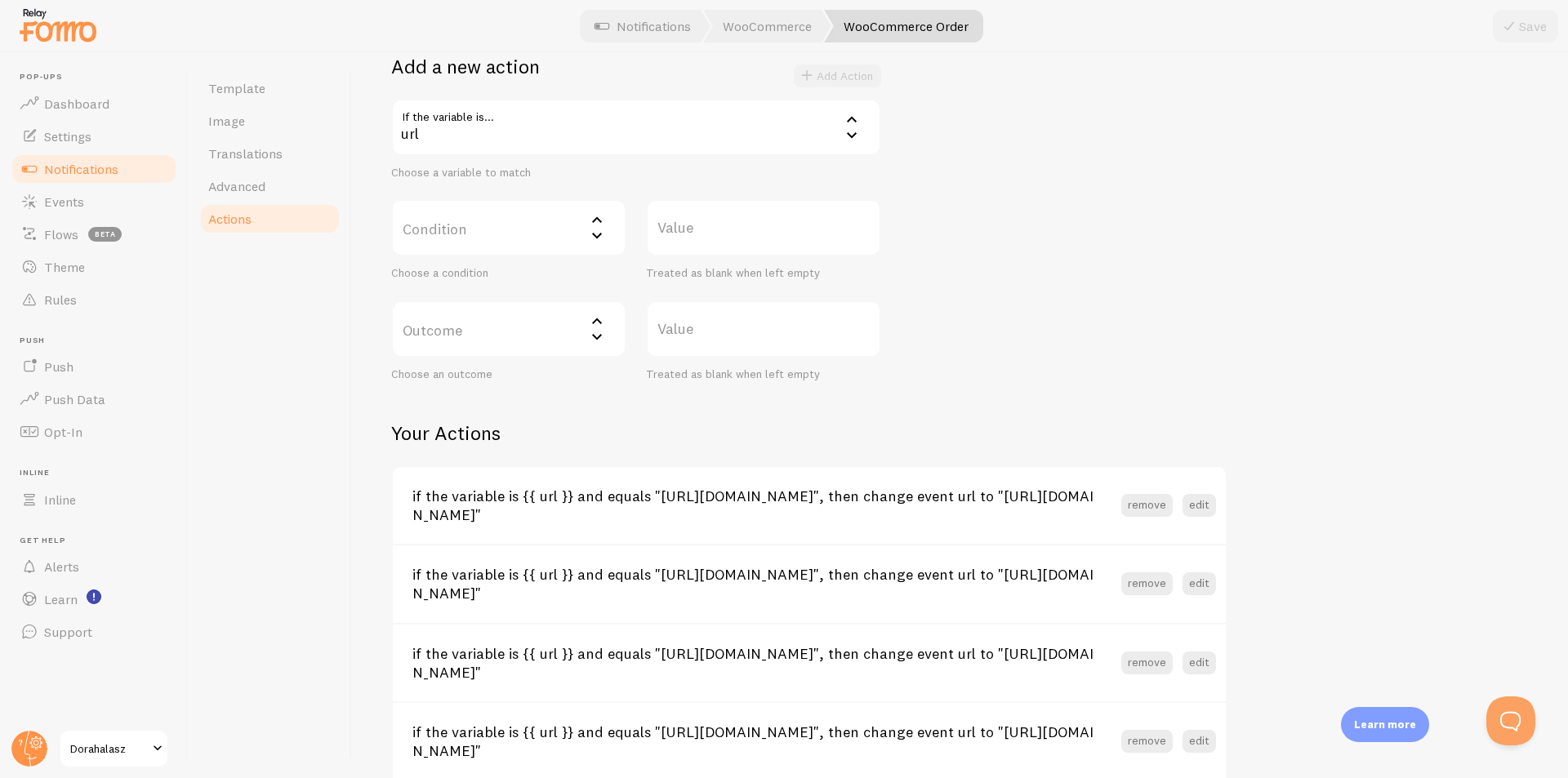
click at [535, 226] on label "Condition" at bounding box center [509, 227] width 235 height 57
click at [506, 274] on li "equals" at bounding box center [509, 281] width 232 height 29
click at [736, 227] on label "Value" at bounding box center [763, 227] width 235 height 57
click at [736, 227] on input "Value" at bounding box center [763, 227] width 235 height 57
paste input "[URL][DOMAIN_NAME][DATE]"
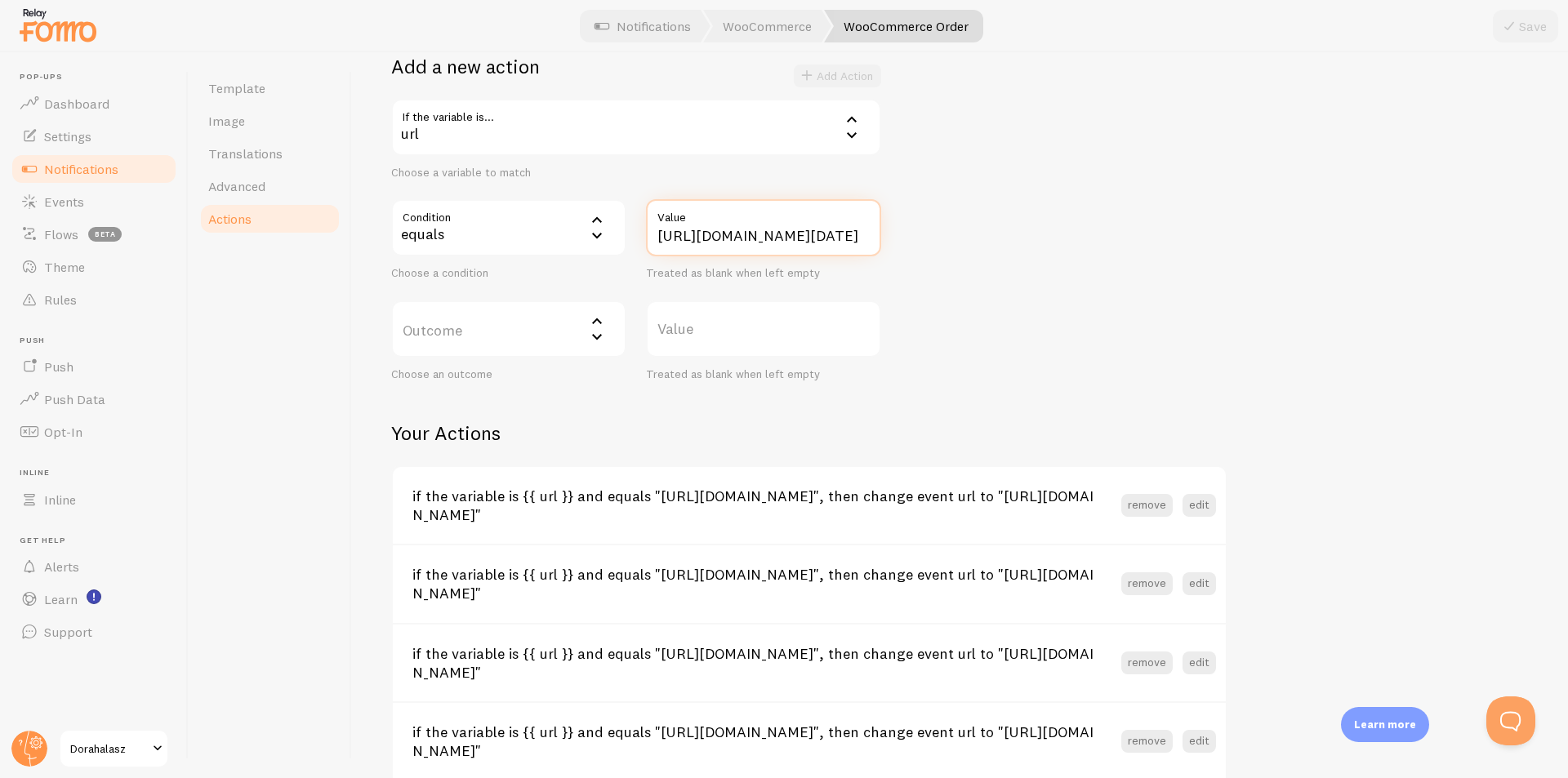
scroll to position [0, 187]
type input "[URL][DOMAIN_NAME][DATE]"
click at [546, 330] on label "Outcome" at bounding box center [509, 328] width 235 height 57
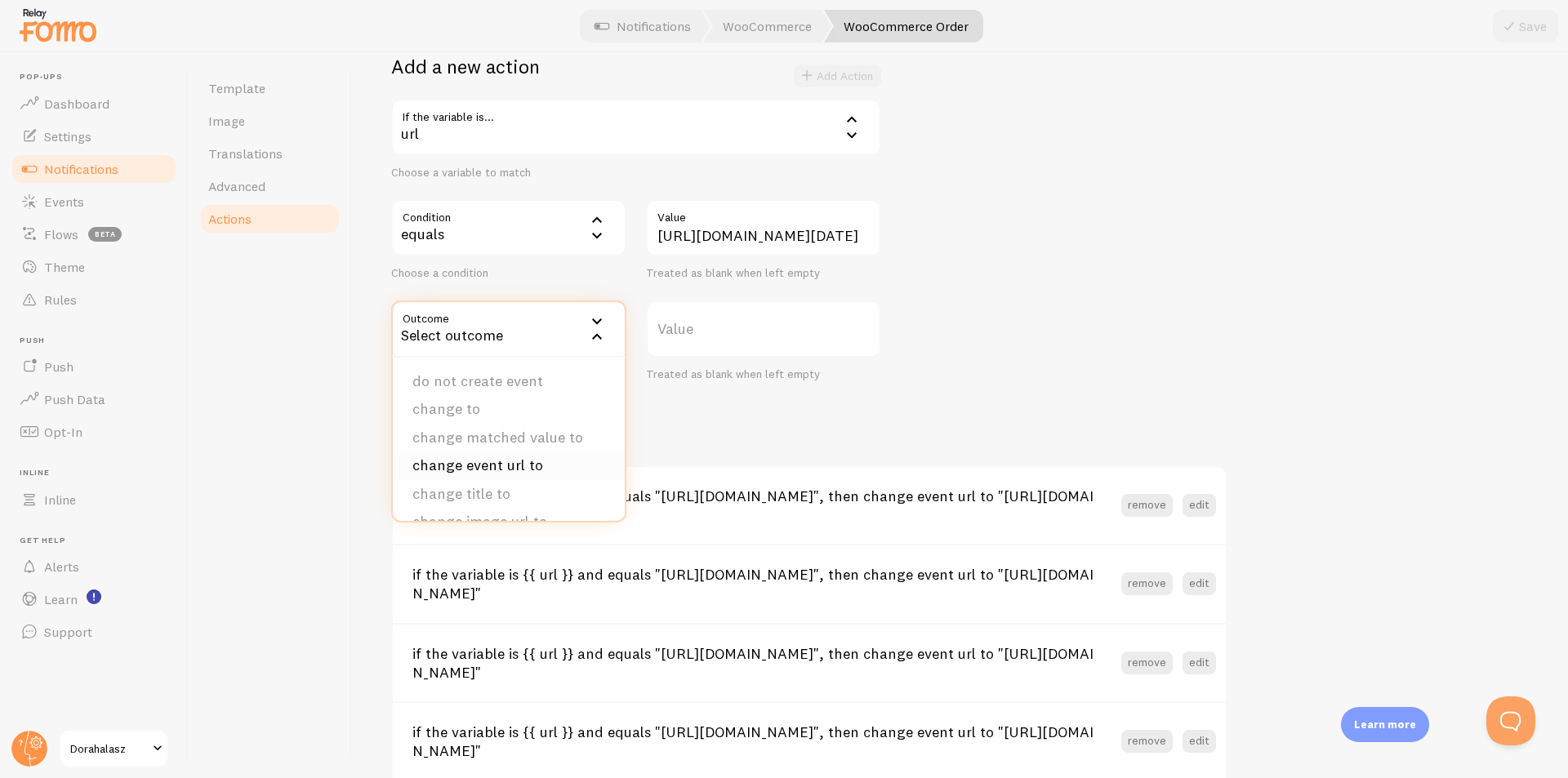
click at [487, 468] on li "change event url to" at bounding box center [509, 466] width 232 height 29
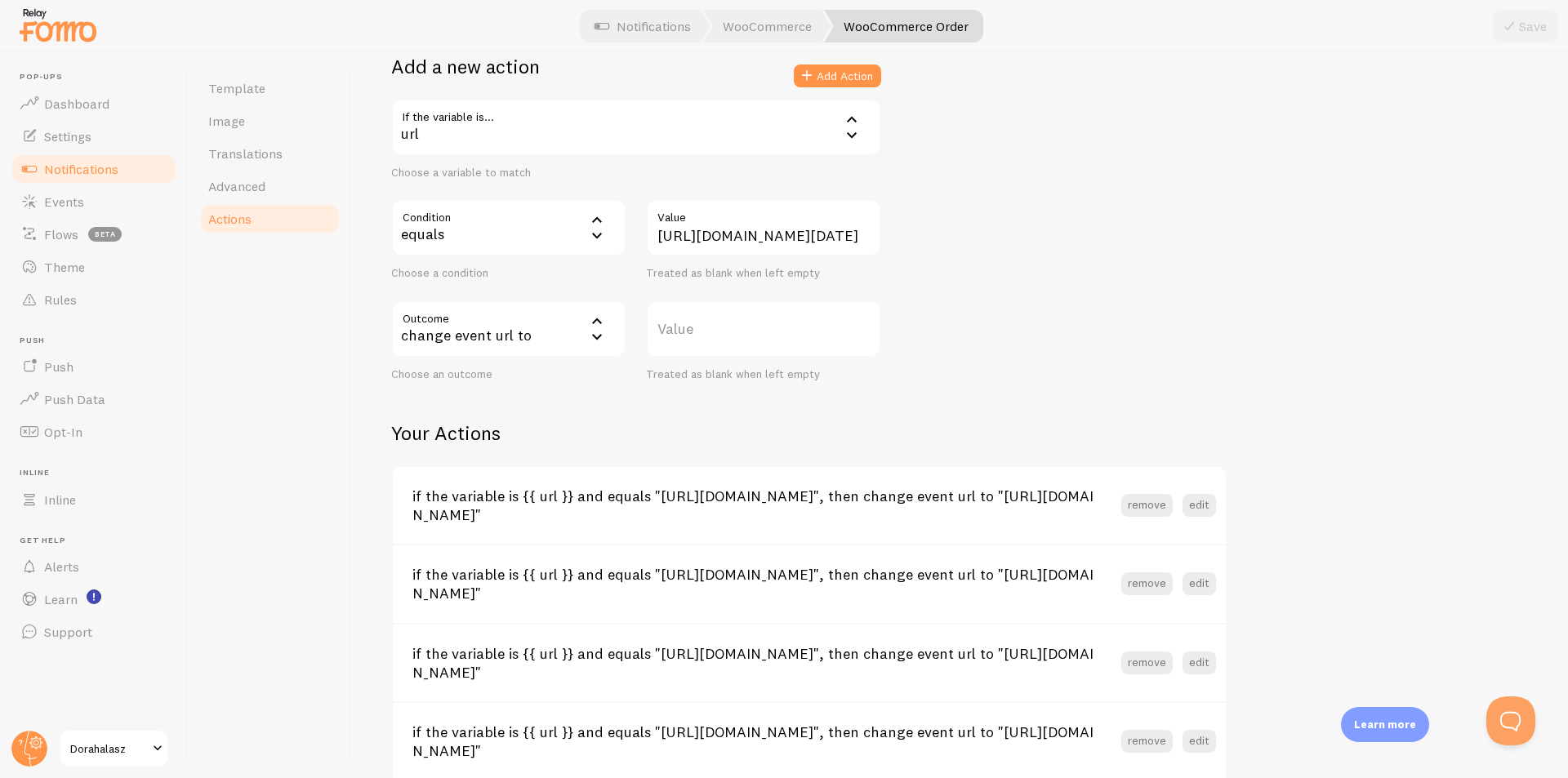
click at [751, 334] on label "Value" at bounding box center [763, 328] width 235 height 57
click at [751, 334] on input "Value" at bounding box center [763, 328] width 235 height 57
click at [676, 327] on label "Value" at bounding box center [763, 328] width 235 height 57
click at [676, 327] on input "Value" at bounding box center [763, 328] width 235 height 57
paste input "[URL][DOMAIN_NAME][DATE]"
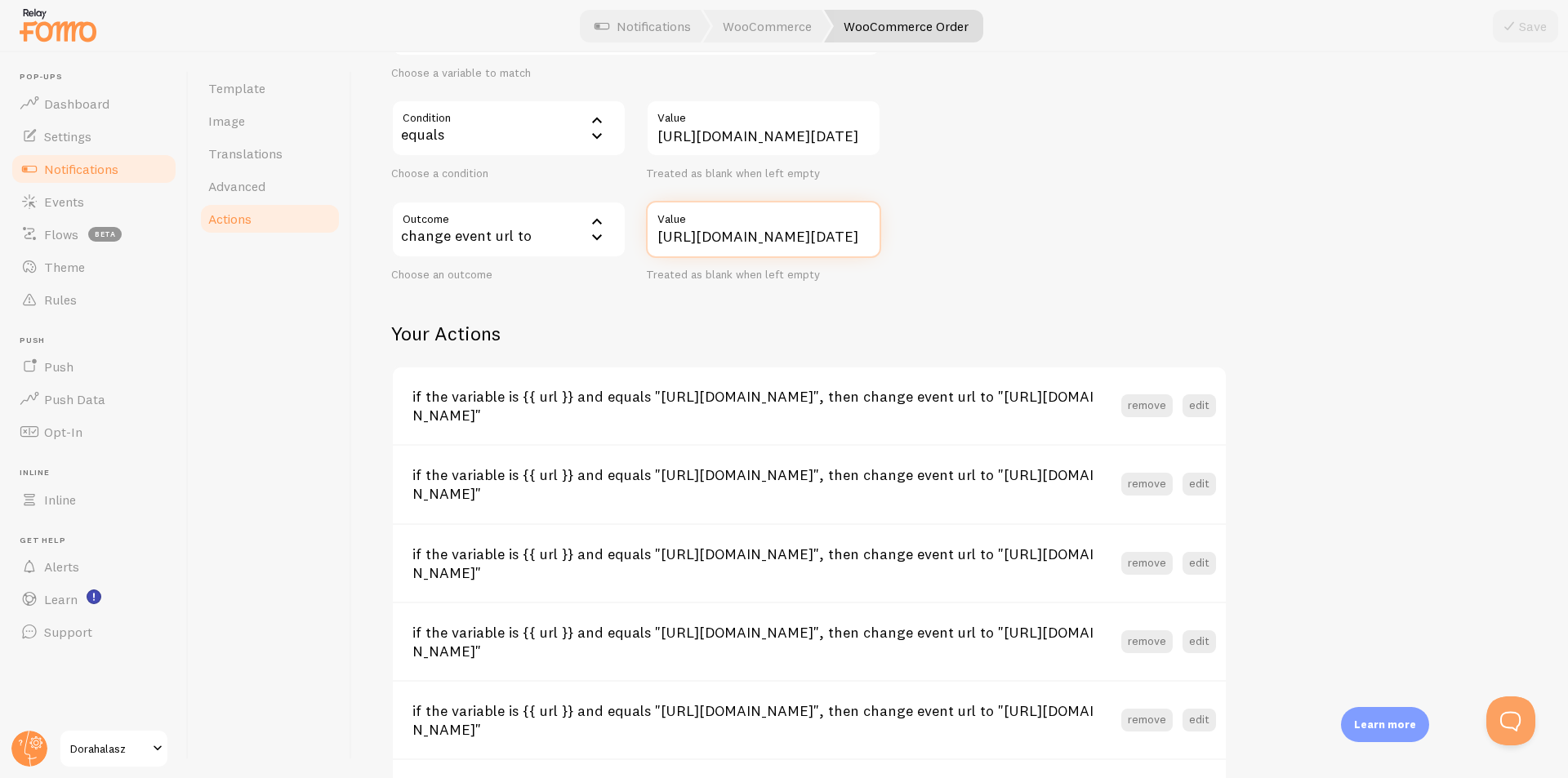
scroll to position [245, 0]
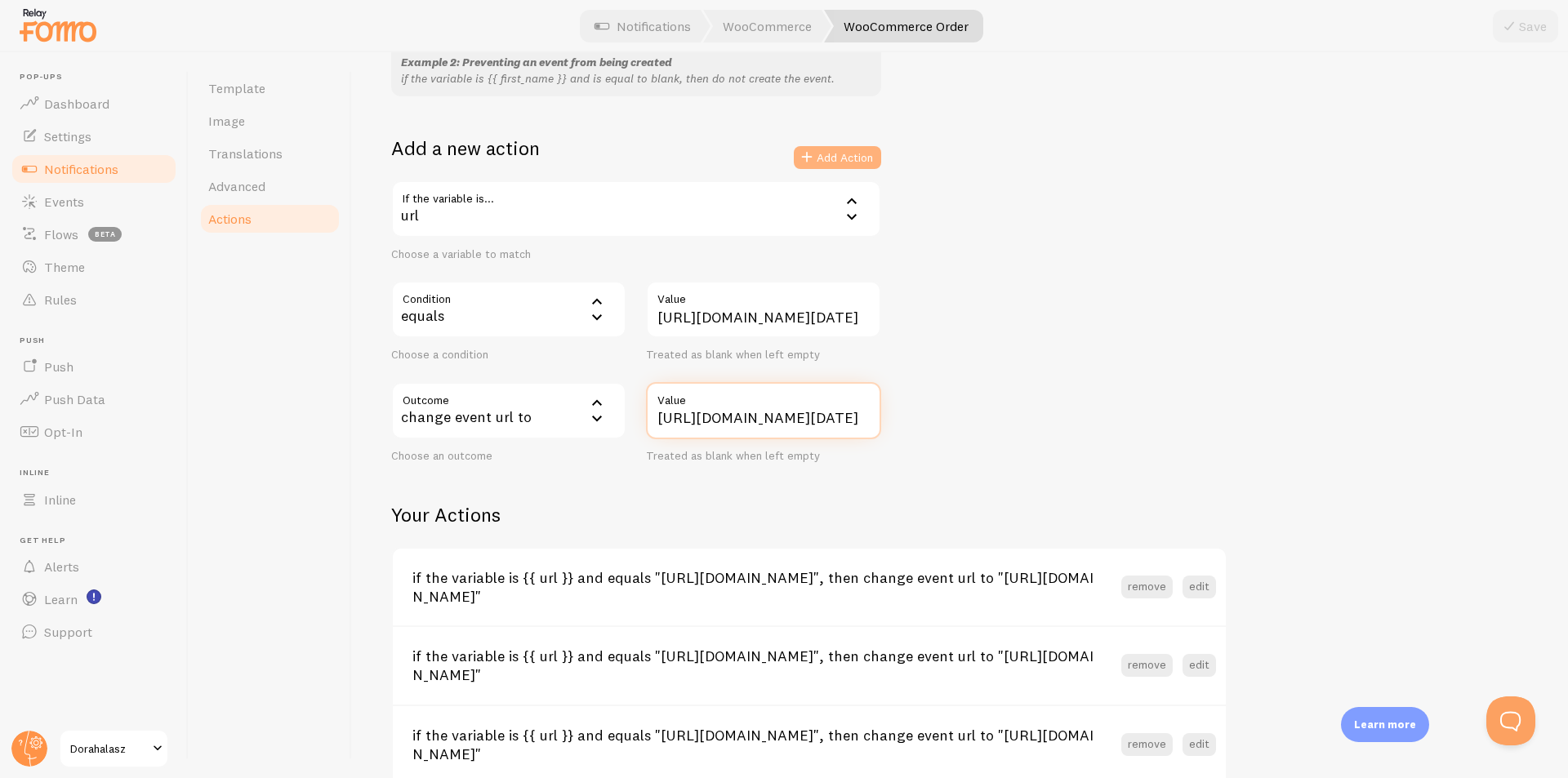
type input "[URL][DOMAIN_NAME][DATE]"
click at [824, 146] on button "Add Action" at bounding box center [837, 157] width 87 height 23
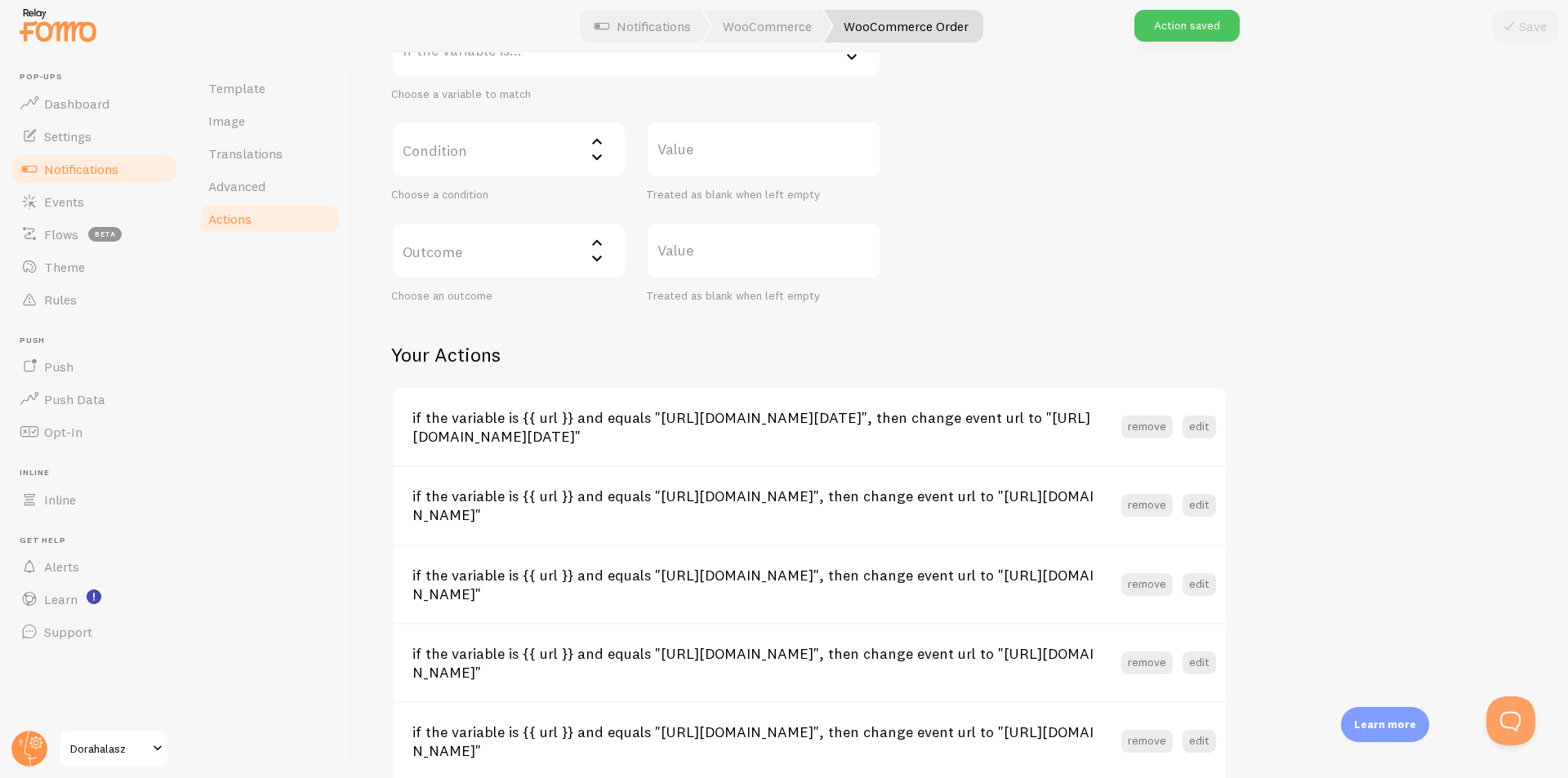
scroll to position [408, 0]
click at [1209, 507] on button "edit" at bounding box center [1199, 501] width 33 height 23
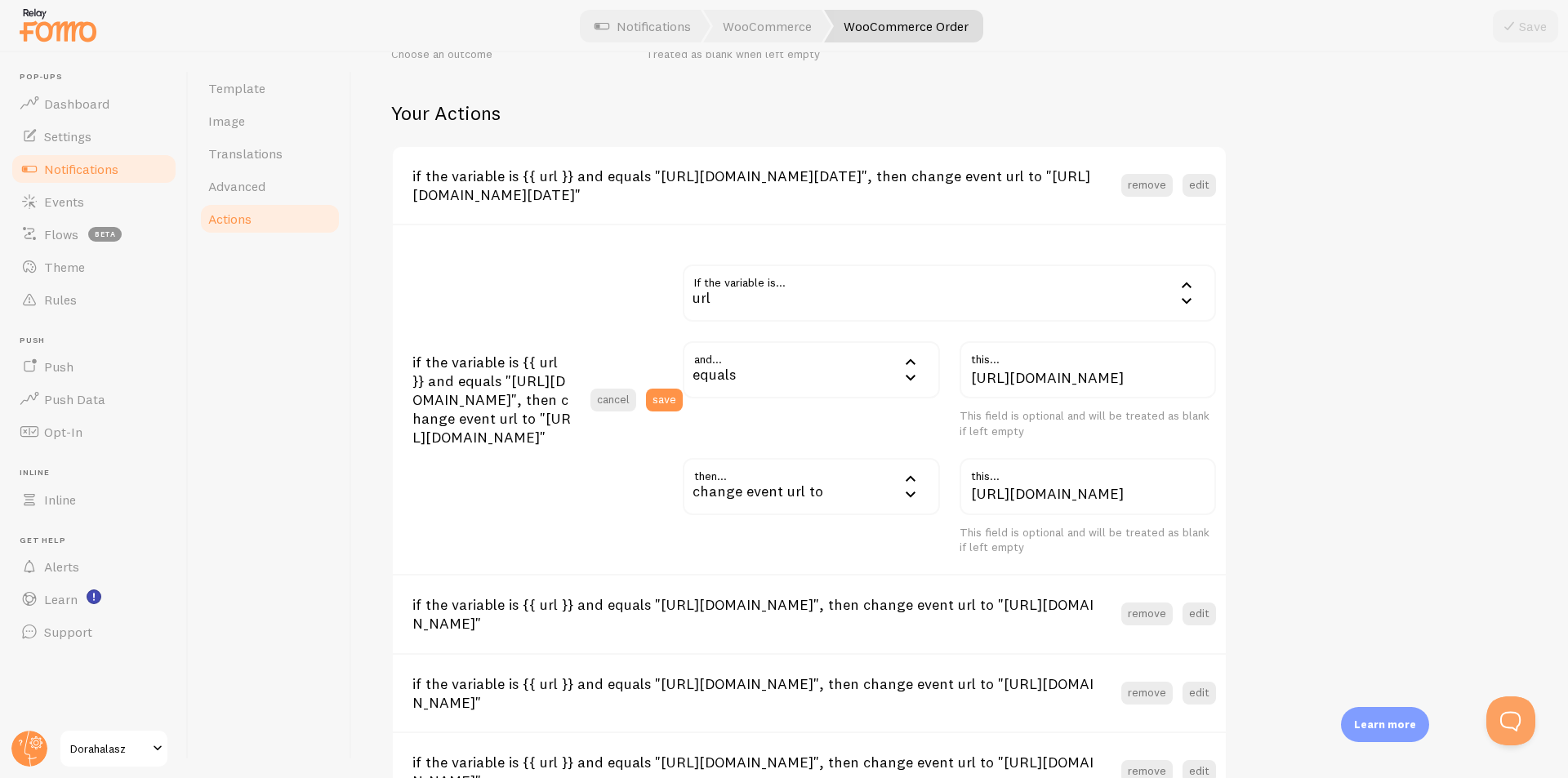
scroll to position [652, 0]
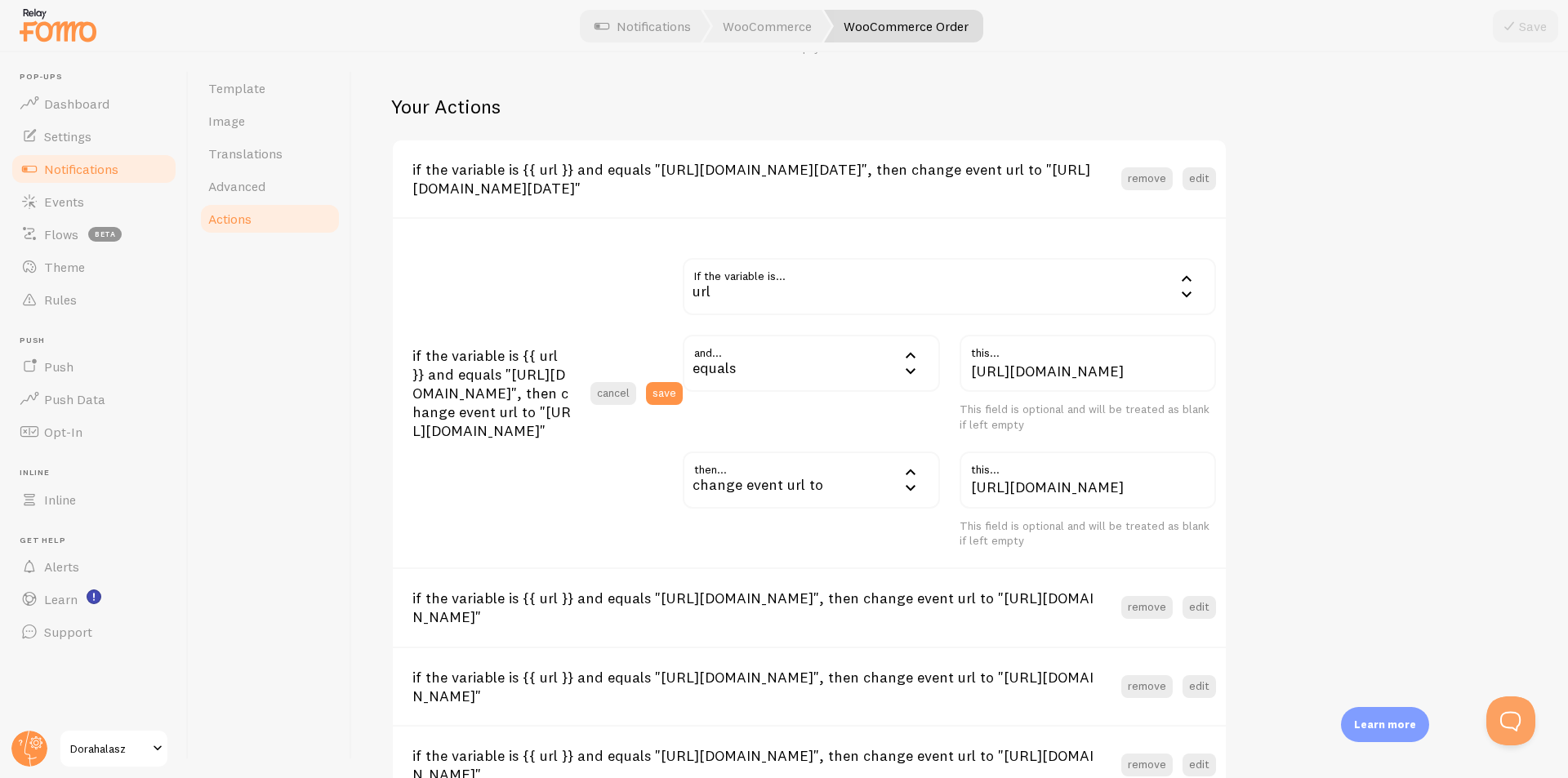
click at [1216, 167] on section "if the variable is {{ url }} and equals "[URL][DOMAIN_NAME][DATE]", then change…" at bounding box center [809, 178] width 833 height 76
click at [1205, 179] on button "edit" at bounding box center [1199, 178] width 33 height 23
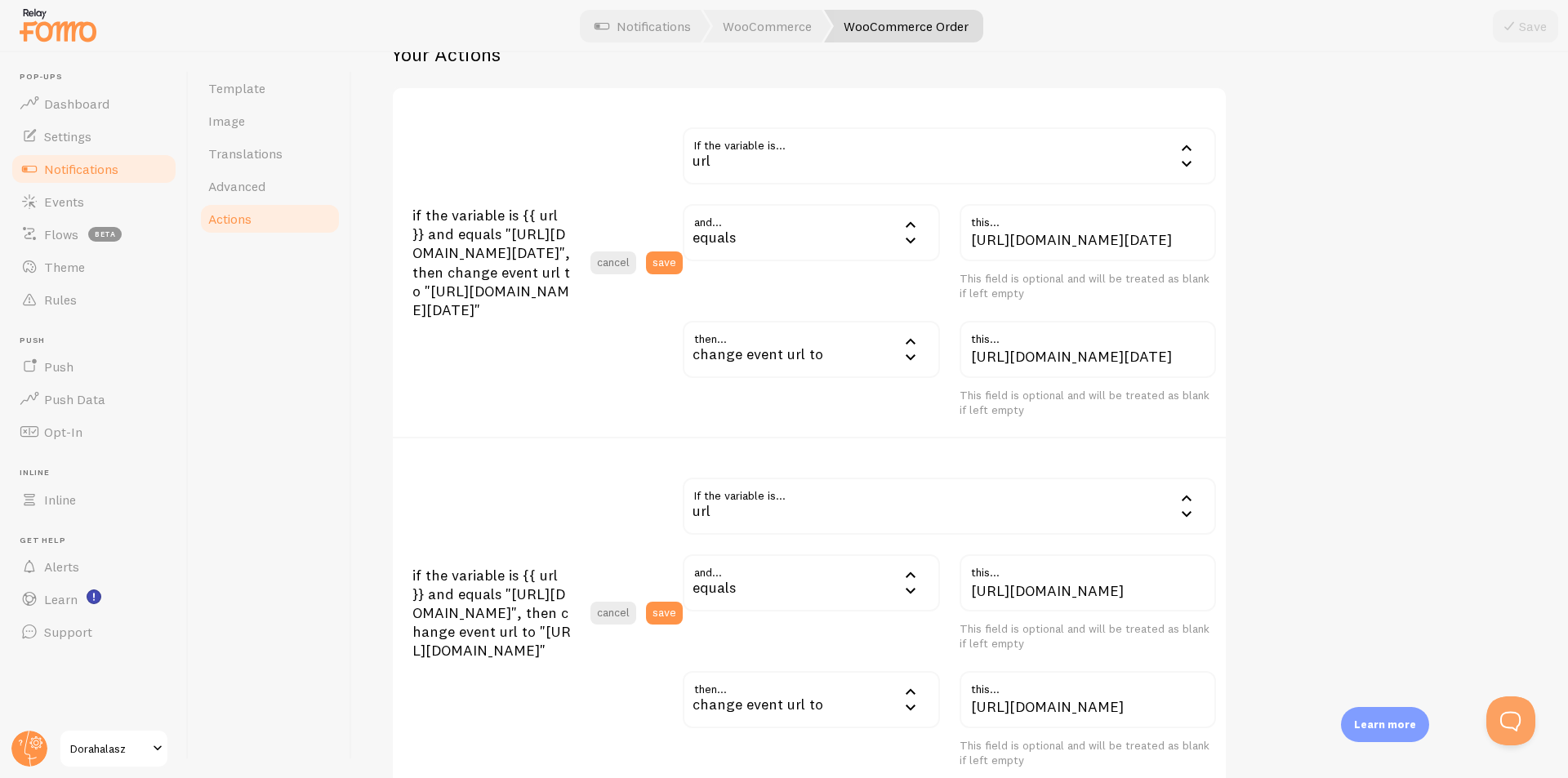
scroll to position [709, 0]
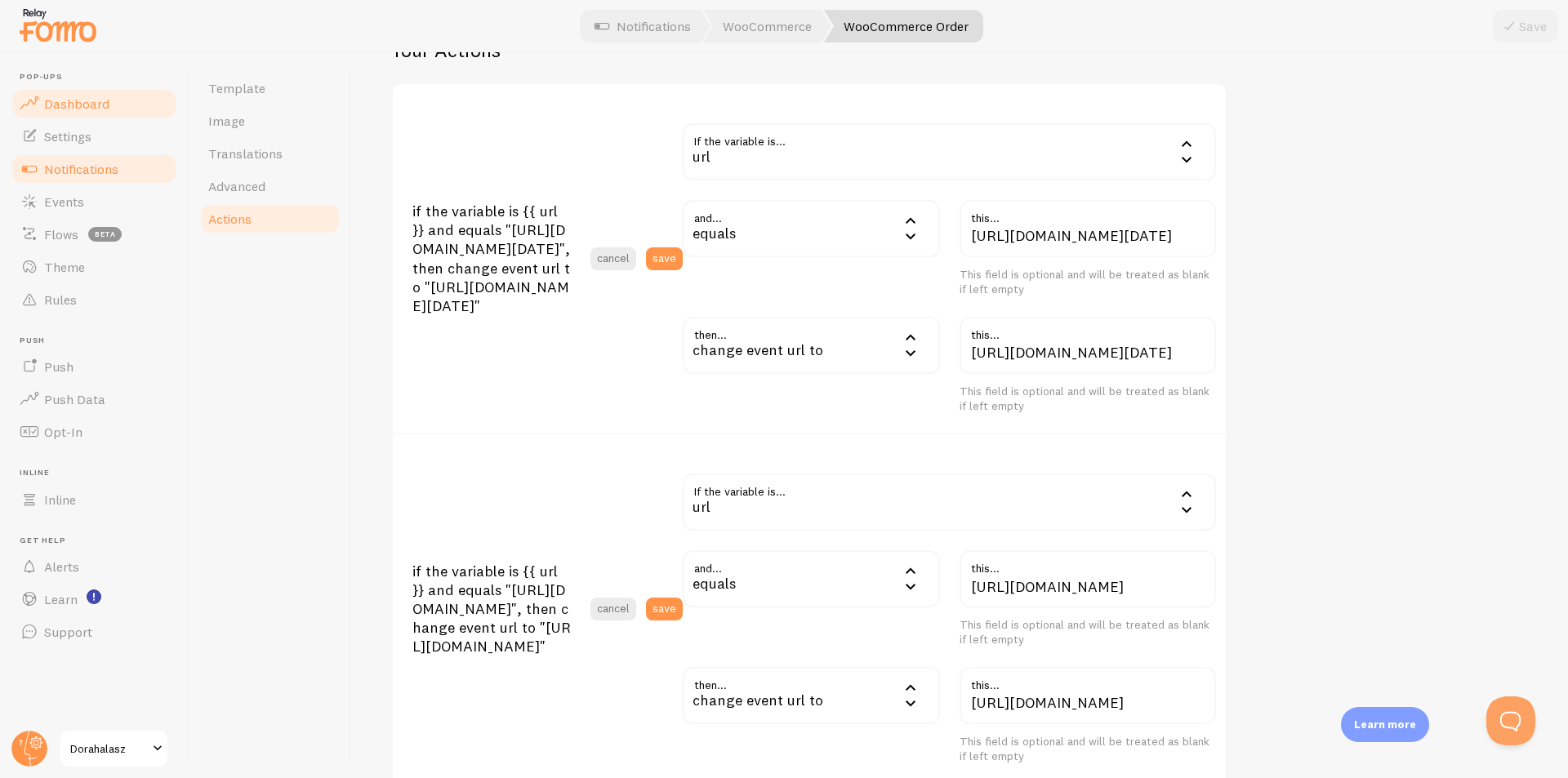
click at [88, 106] on span "Dashboard" at bounding box center [76, 104] width 65 height 16
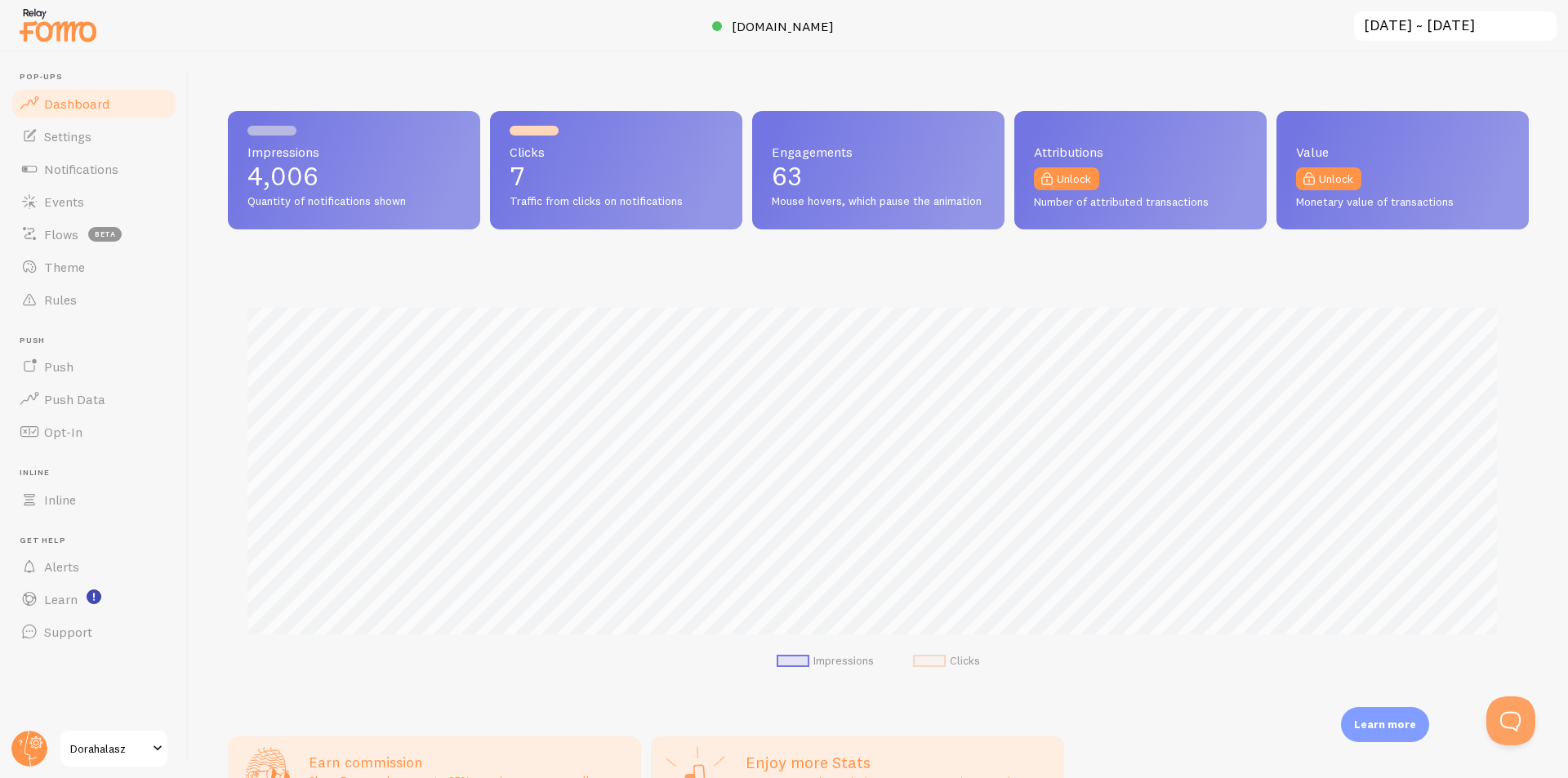
scroll to position [428, 1289]
click at [74, 176] on span "Notifications" at bounding box center [81, 168] width 75 height 16
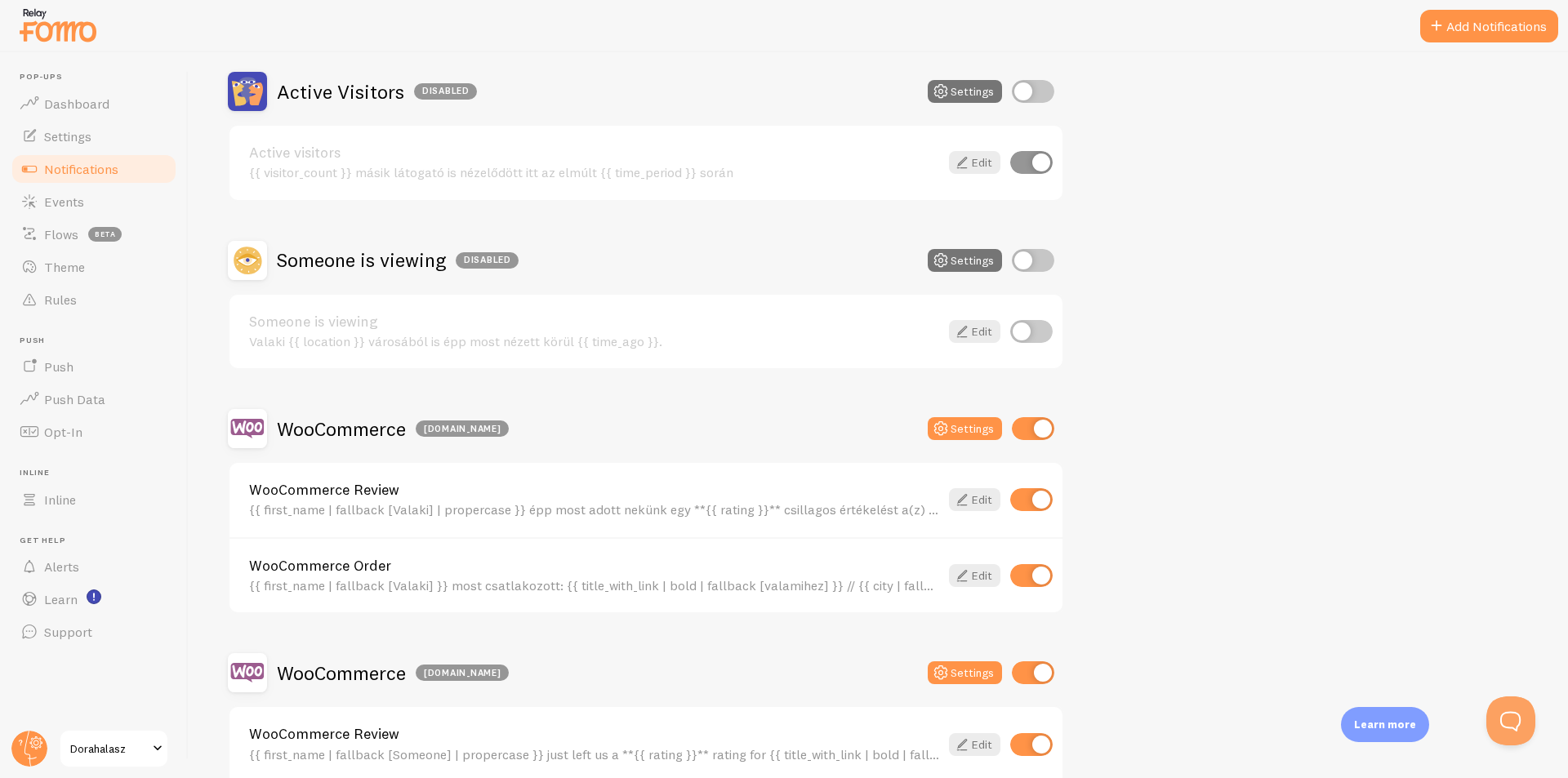
scroll to position [163, 0]
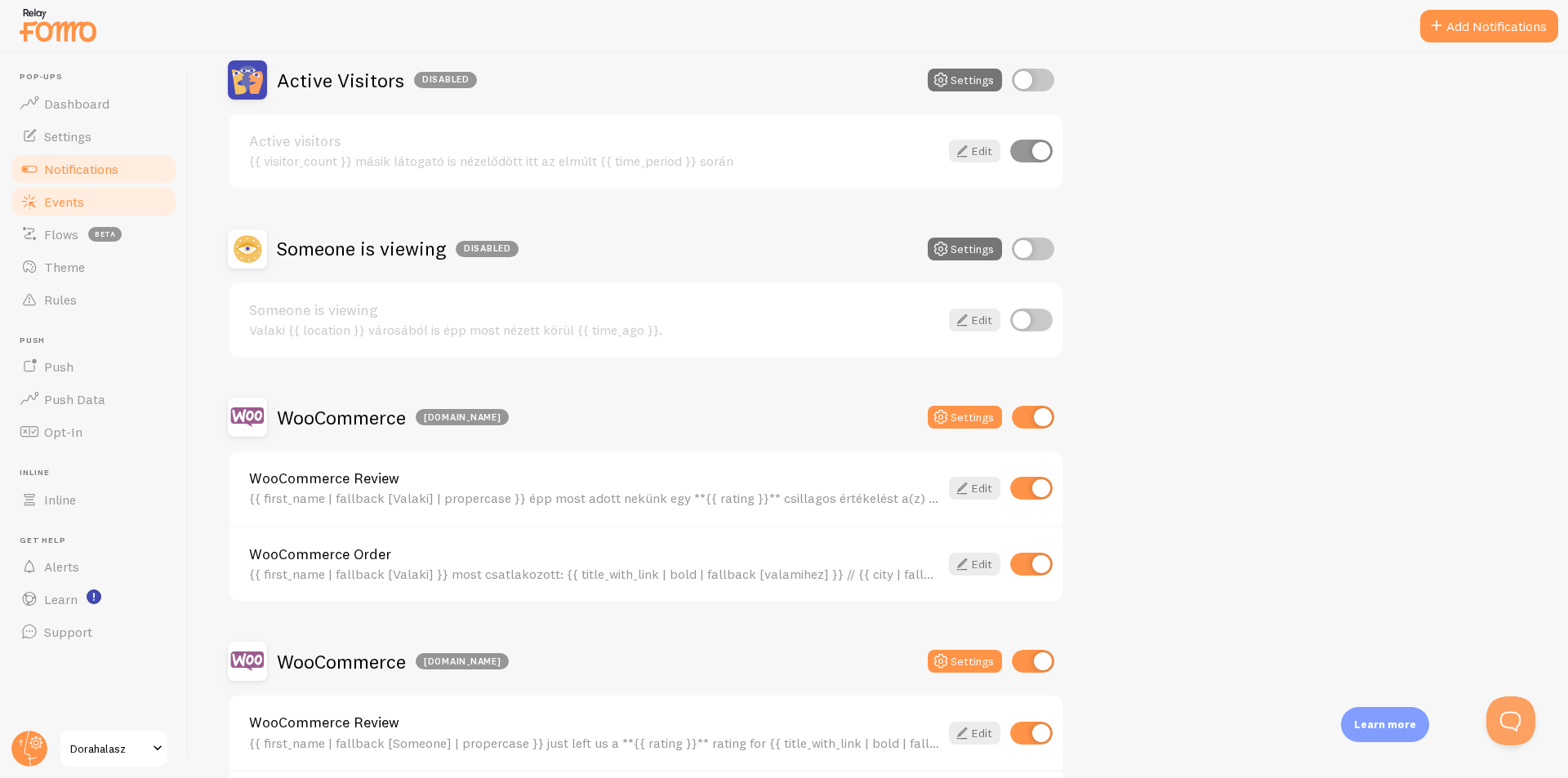
click at [42, 204] on link "Events" at bounding box center [94, 201] width 168 height 32
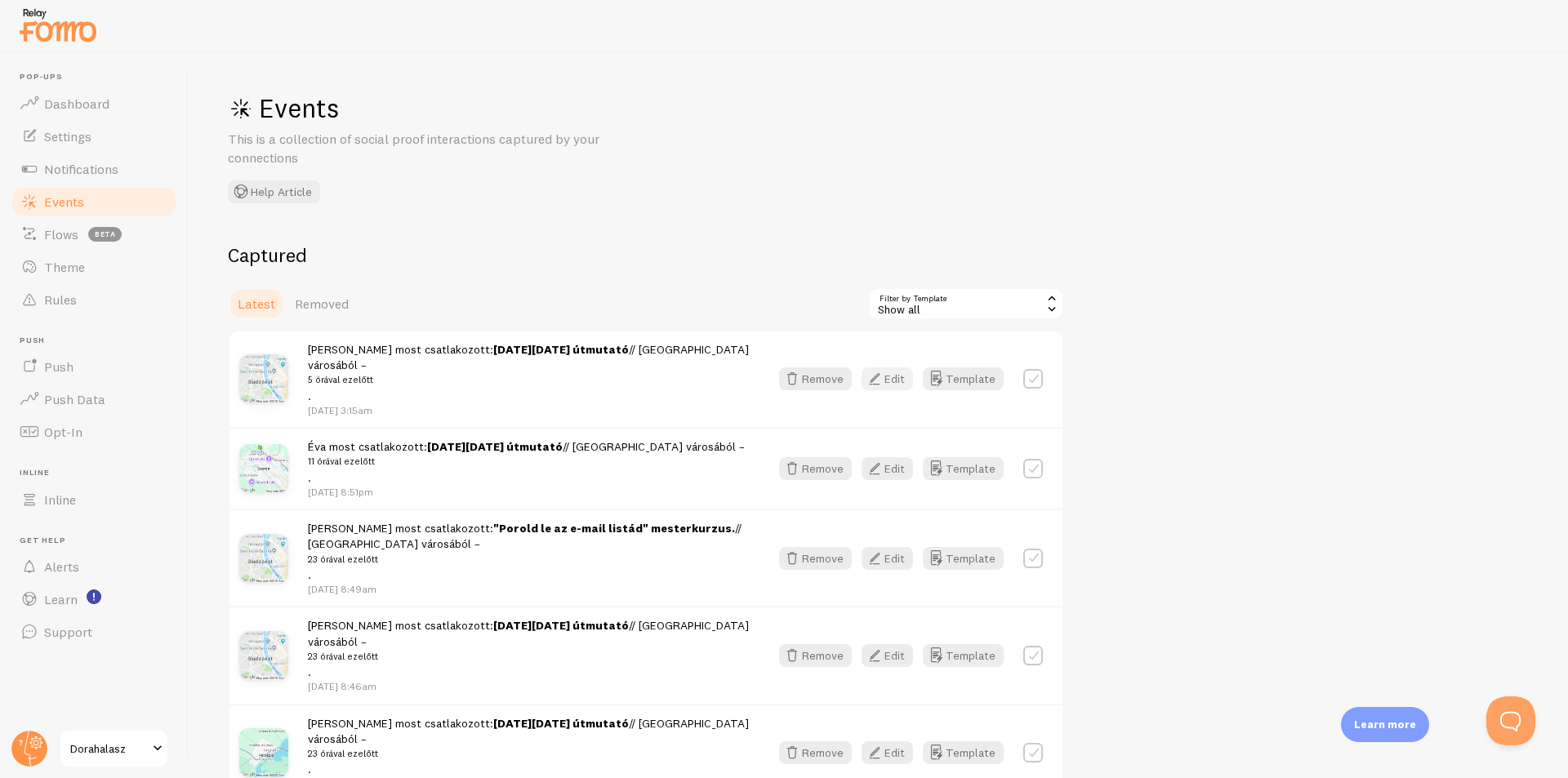
click at [913, 371] on button "Edit" at bounding box center [887, 378] width 52 height 23
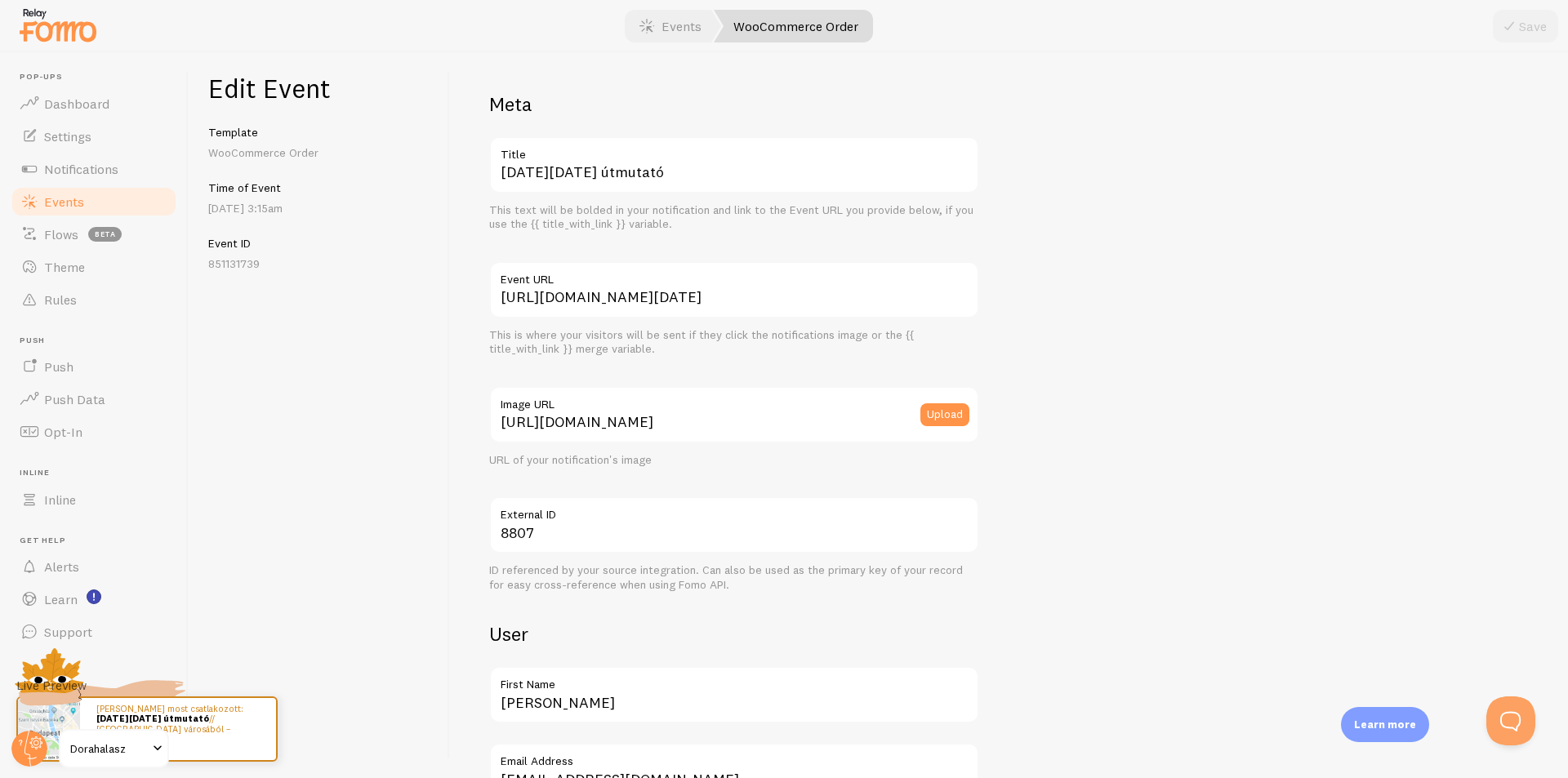
click at [40, 205] on link "Events" at bounding box center [94, 201] width 168 height 32
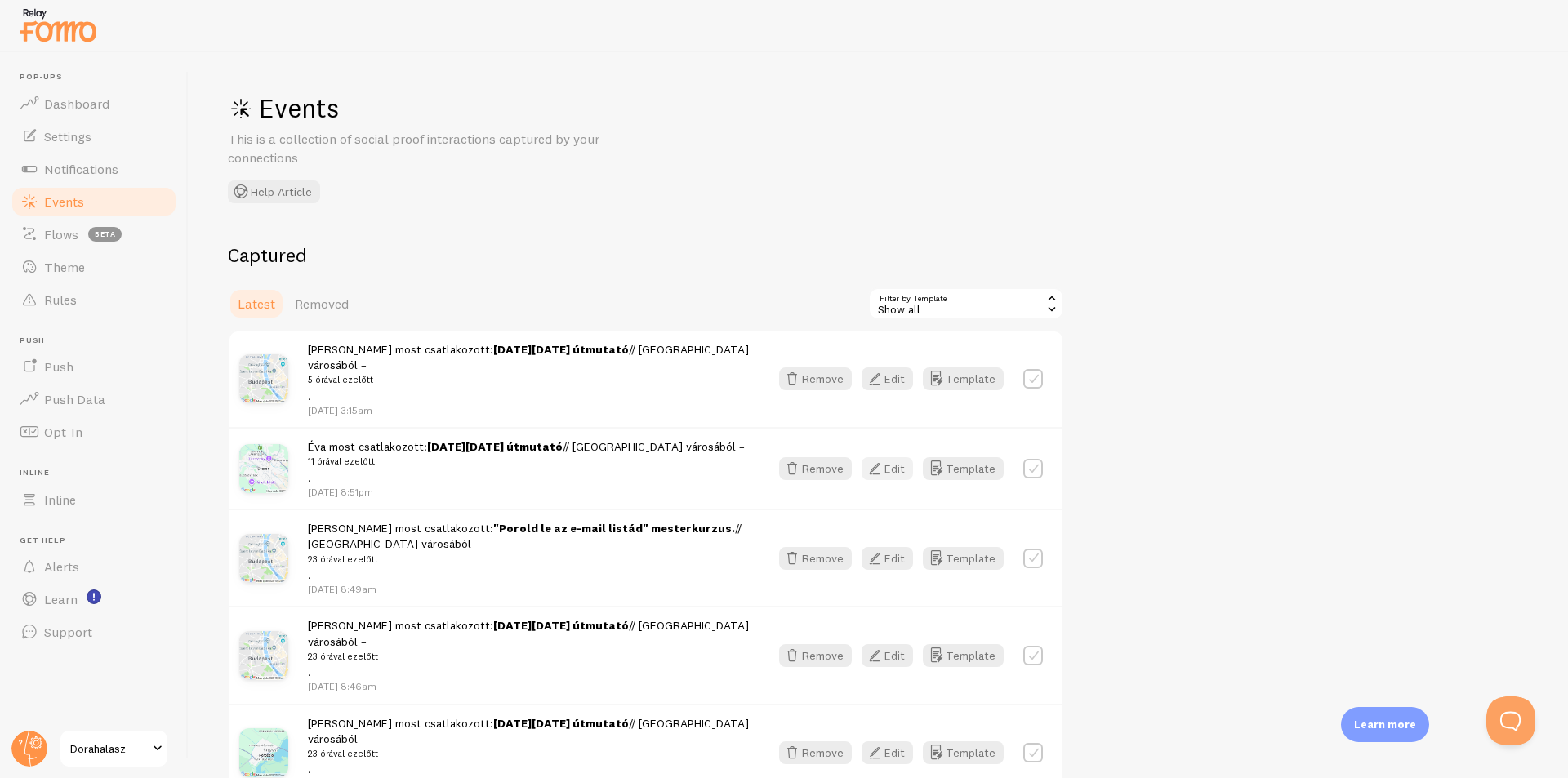
click at [890, 457] on button "Edit" at bounding box center [887, 468] width 52 height 23
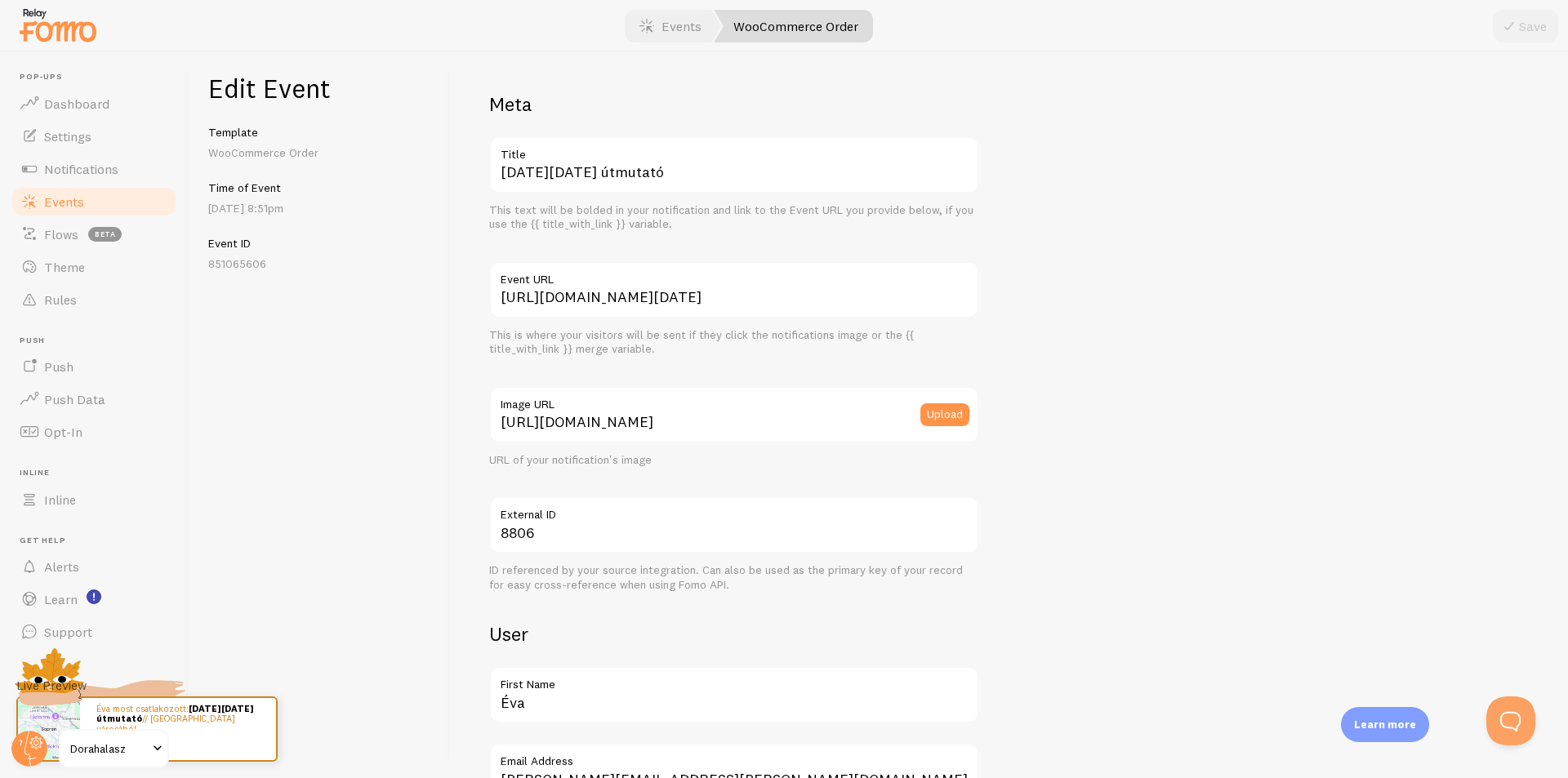
scroll to position [81, 0]
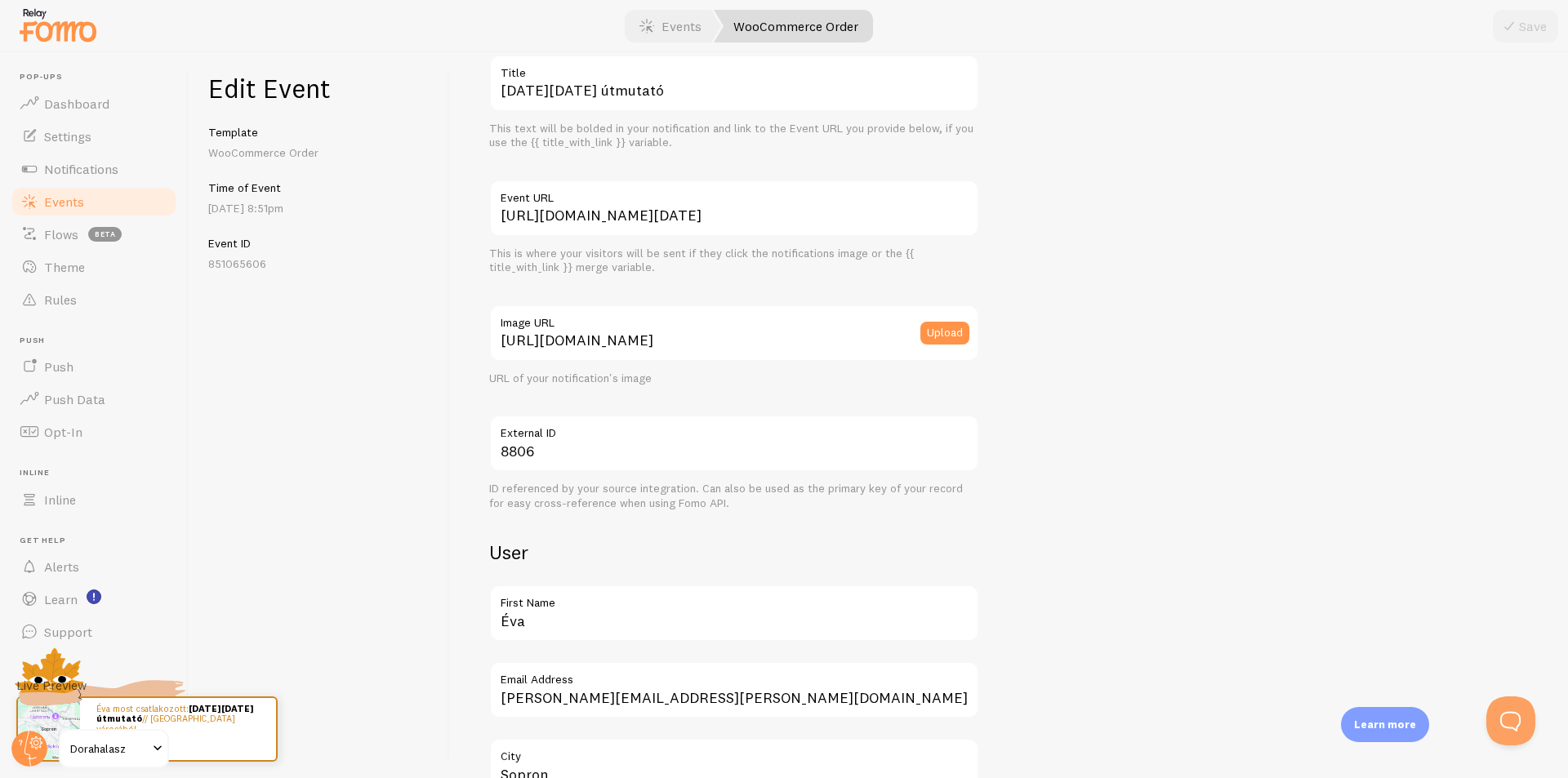
click at [70, 208] on span "Events" at bounding box center [64, 201] width 40 height 16
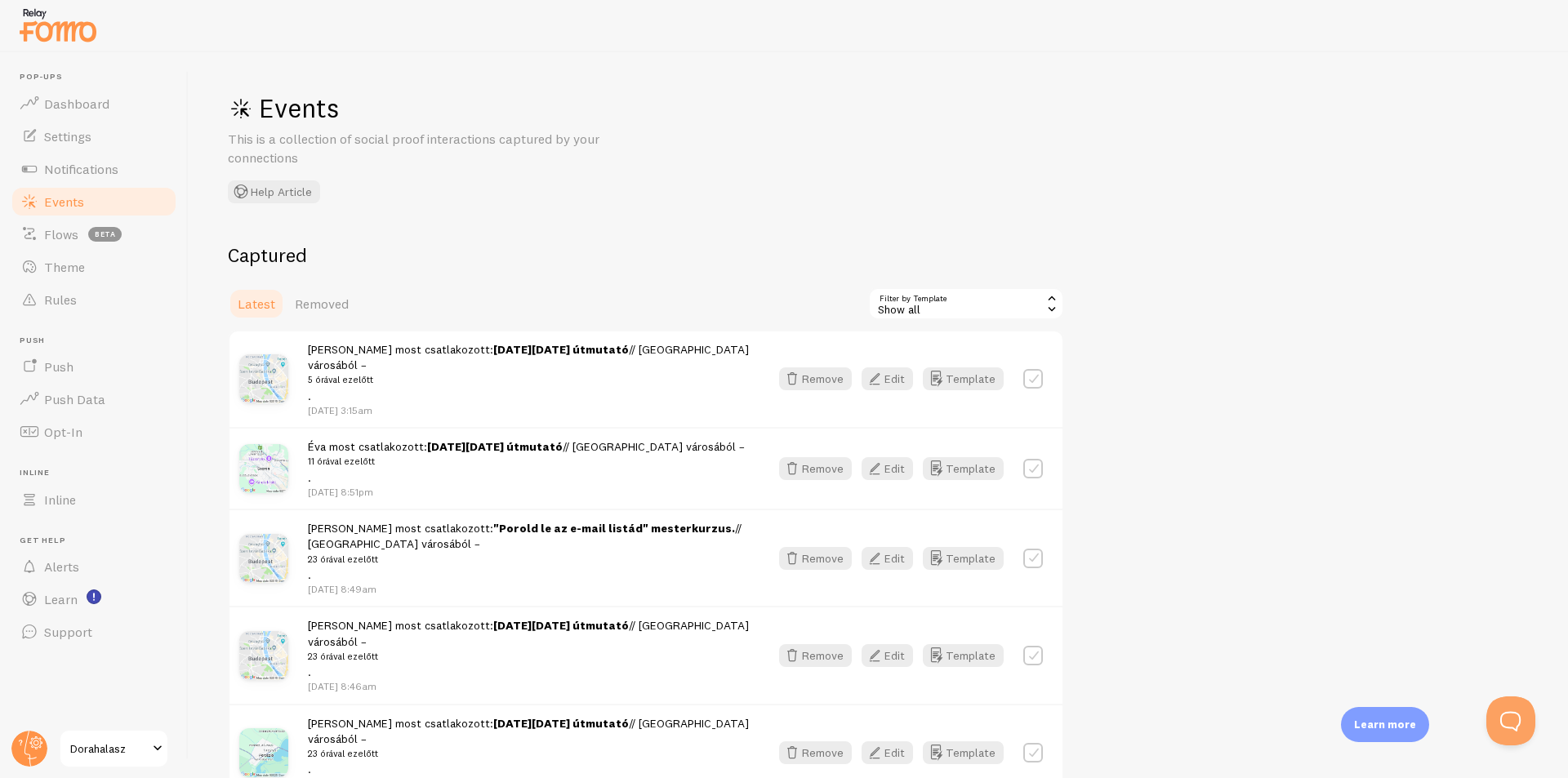
scroll to position [163, 0]
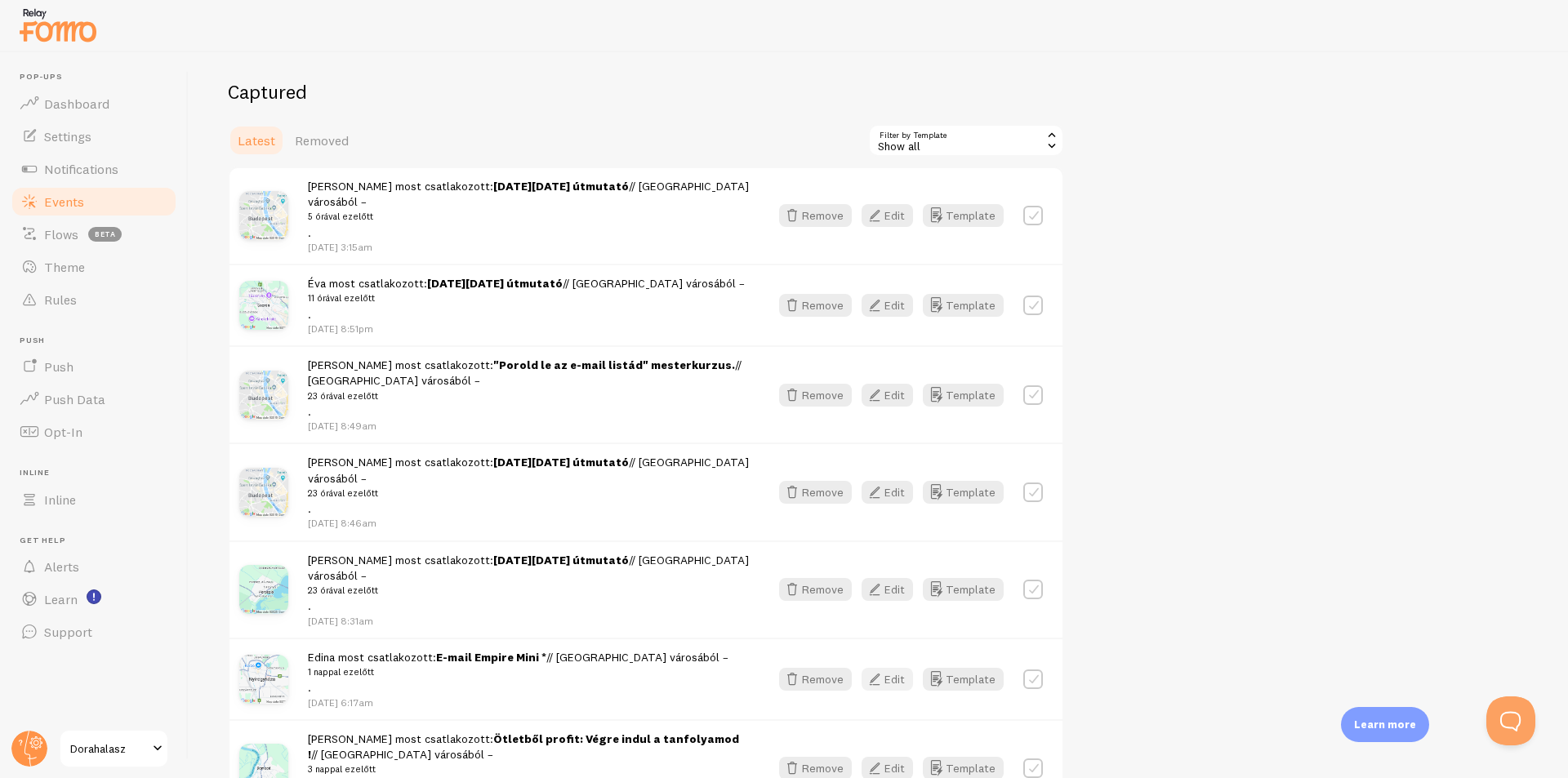
click at [896, 668] on button "Edit" at bounding box center [887, 679] width 52 height 23
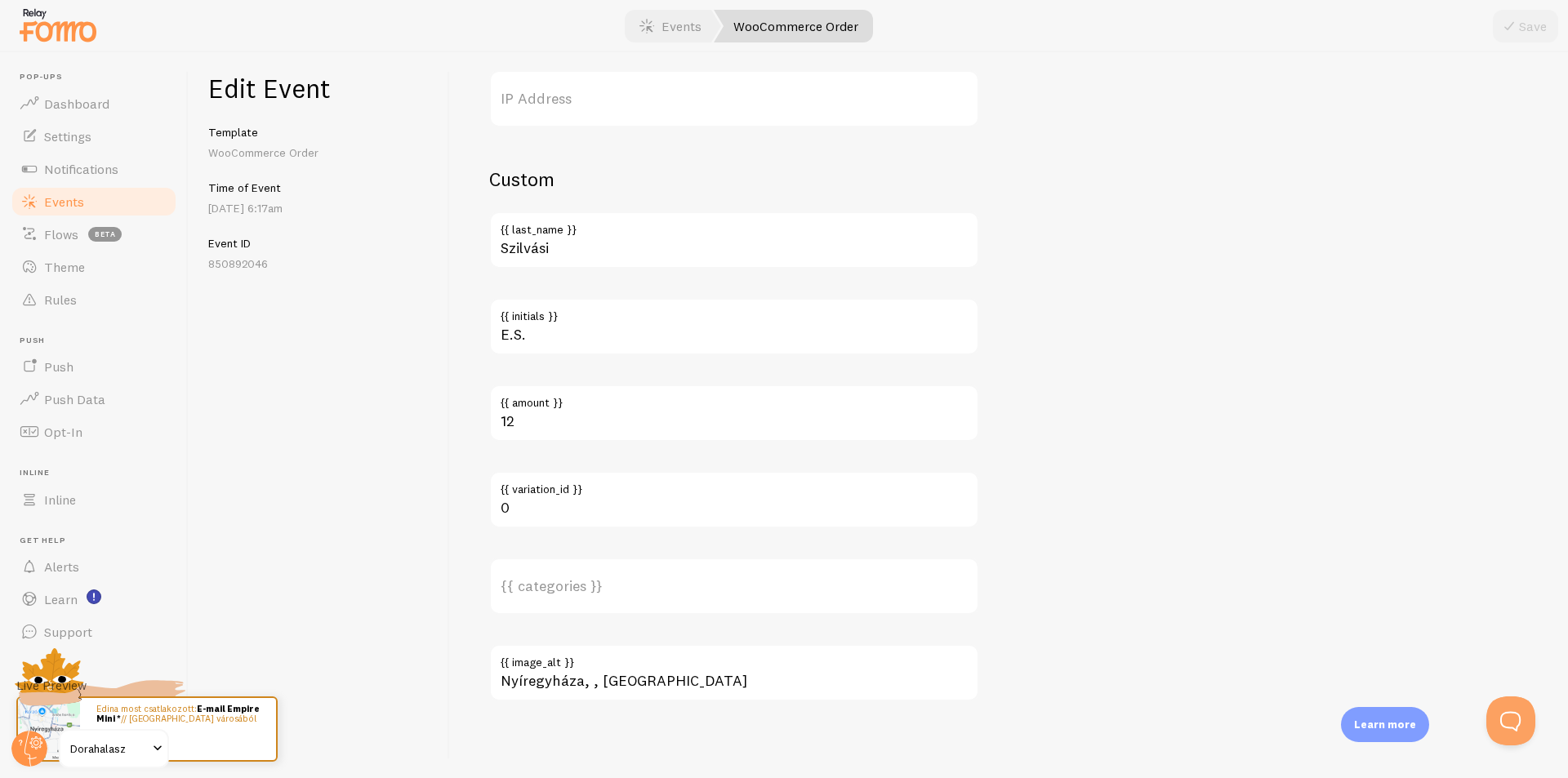
scroll to position [981, 0]
click at [87, 96] on span "Dashboard" at bounding box center [76, 104] width 65 height 16
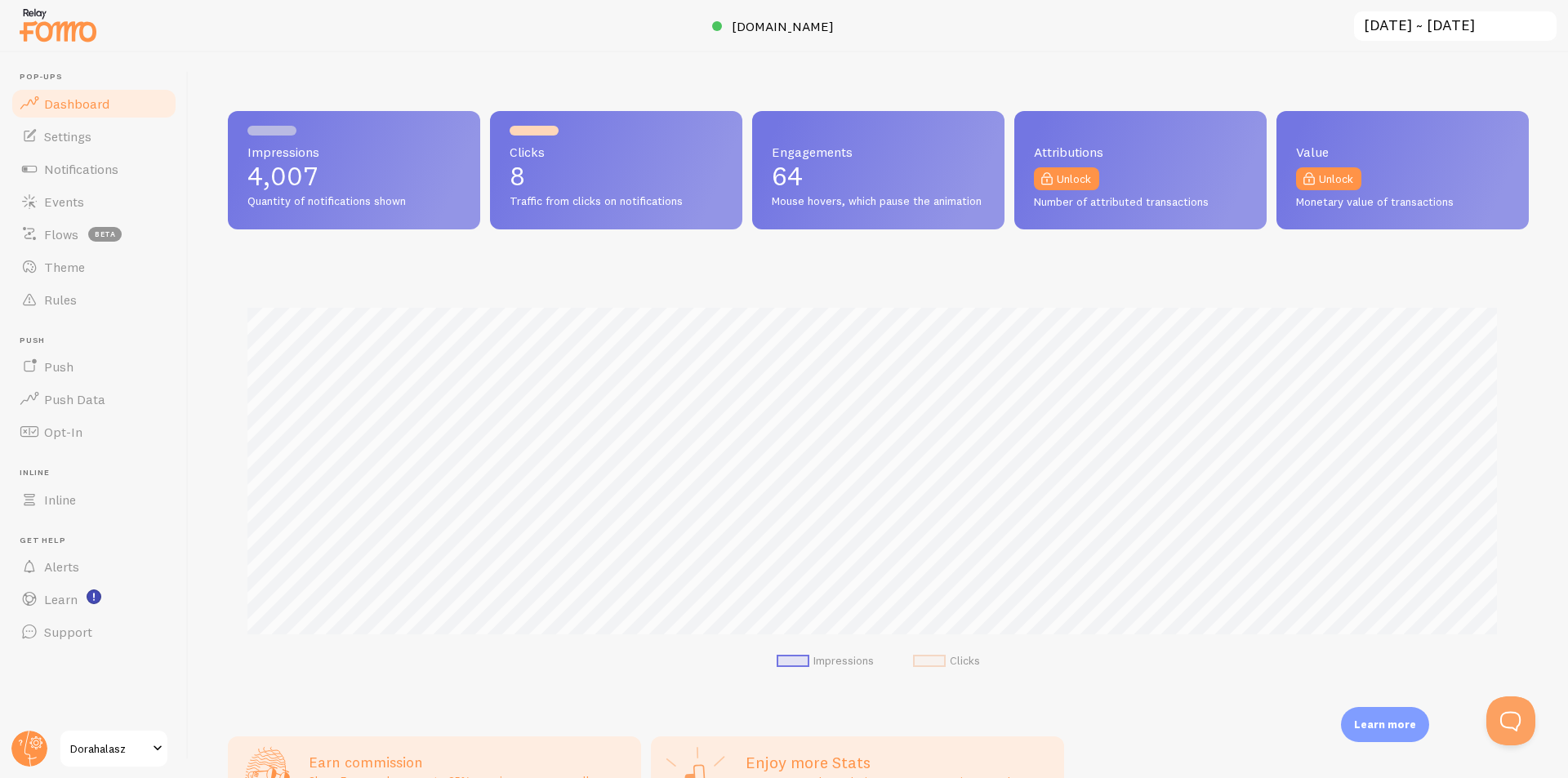
scroll to position [428, 1289]
click at [64, 109] on span "Dashboard" at bounding box center [76, 104] width 65 height 16
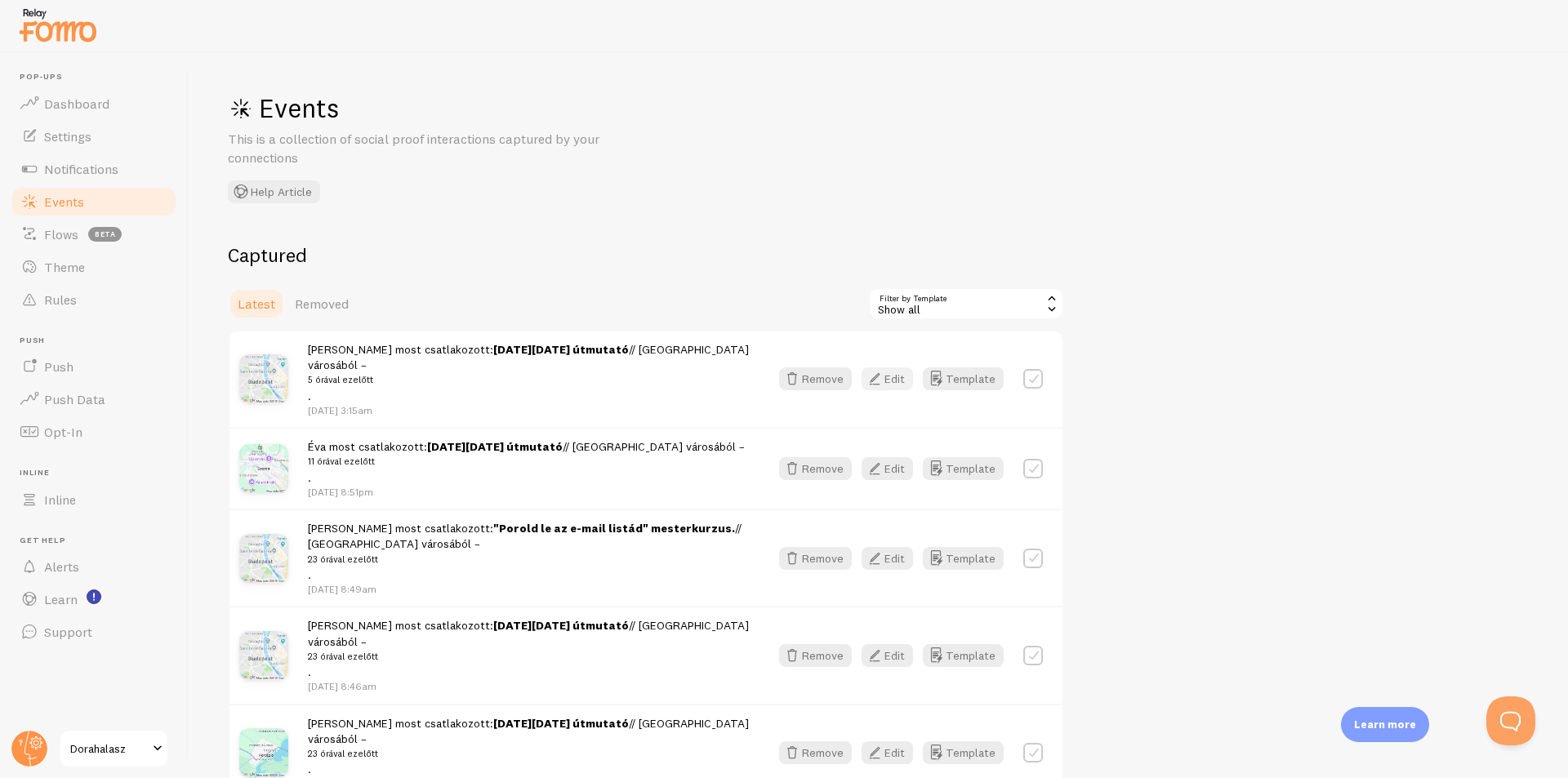
click at [891, 372] on button "Edit" at bounding box center [887, 378] width 52 height 23
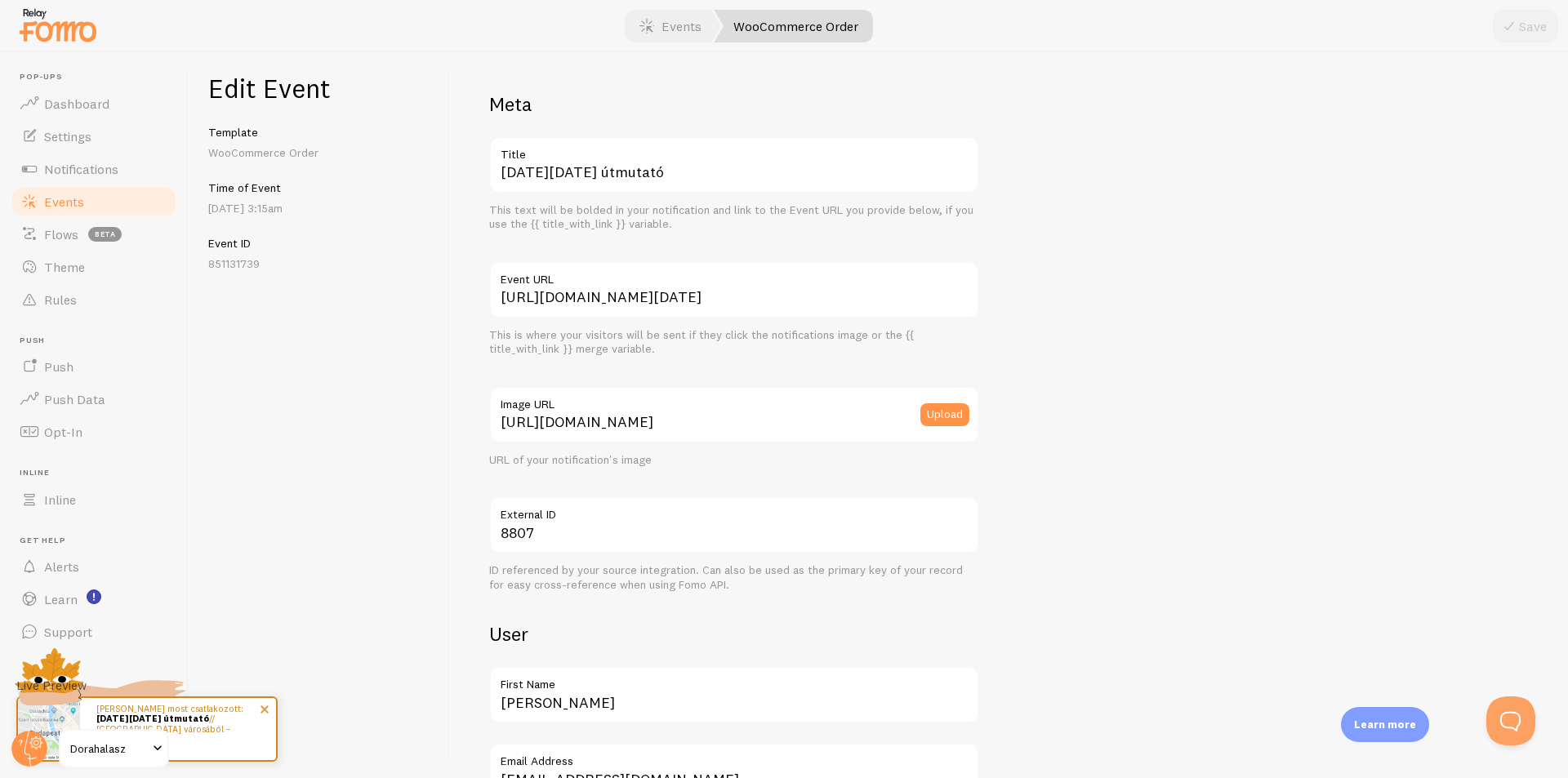
click at [209, 715] on link "[DATE][DATE] útmutató" at bounding box center [152, 718] width 113 height 11
